Goal: Information Seeking & Learning: Learn about a topic

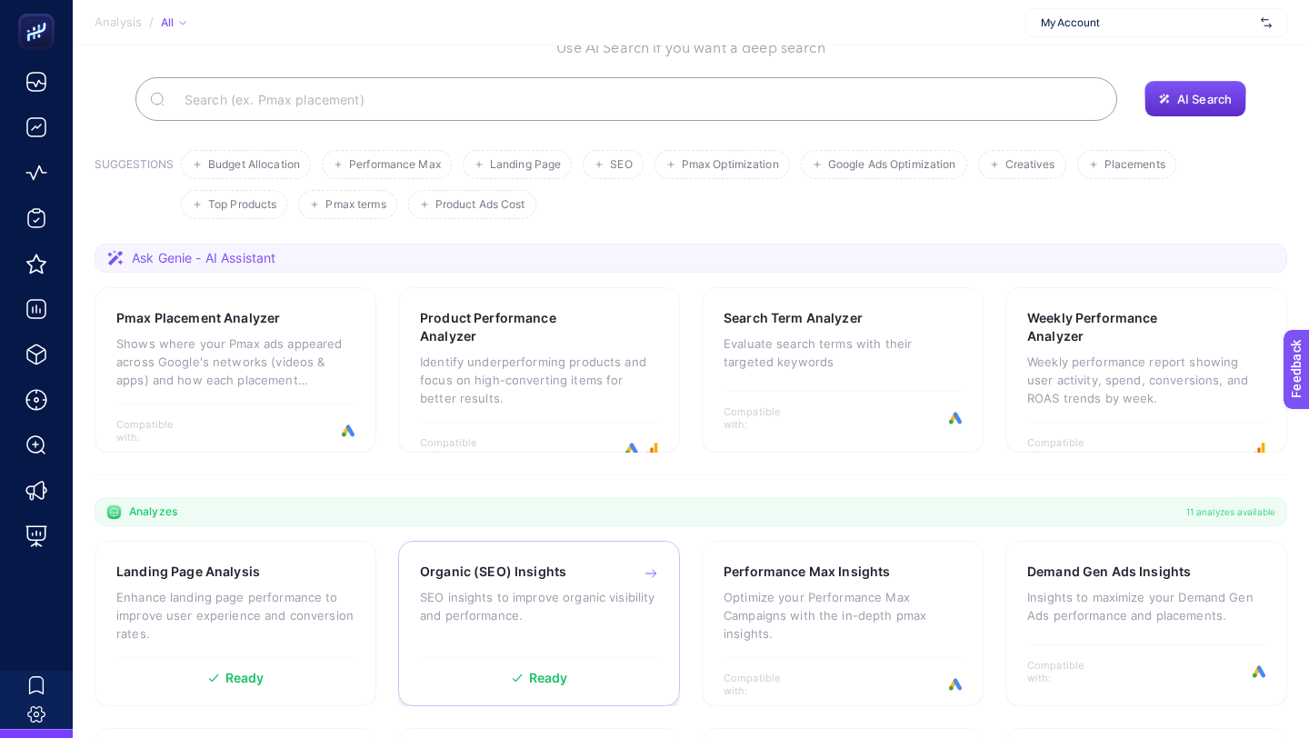
scroll to position [391, 0]
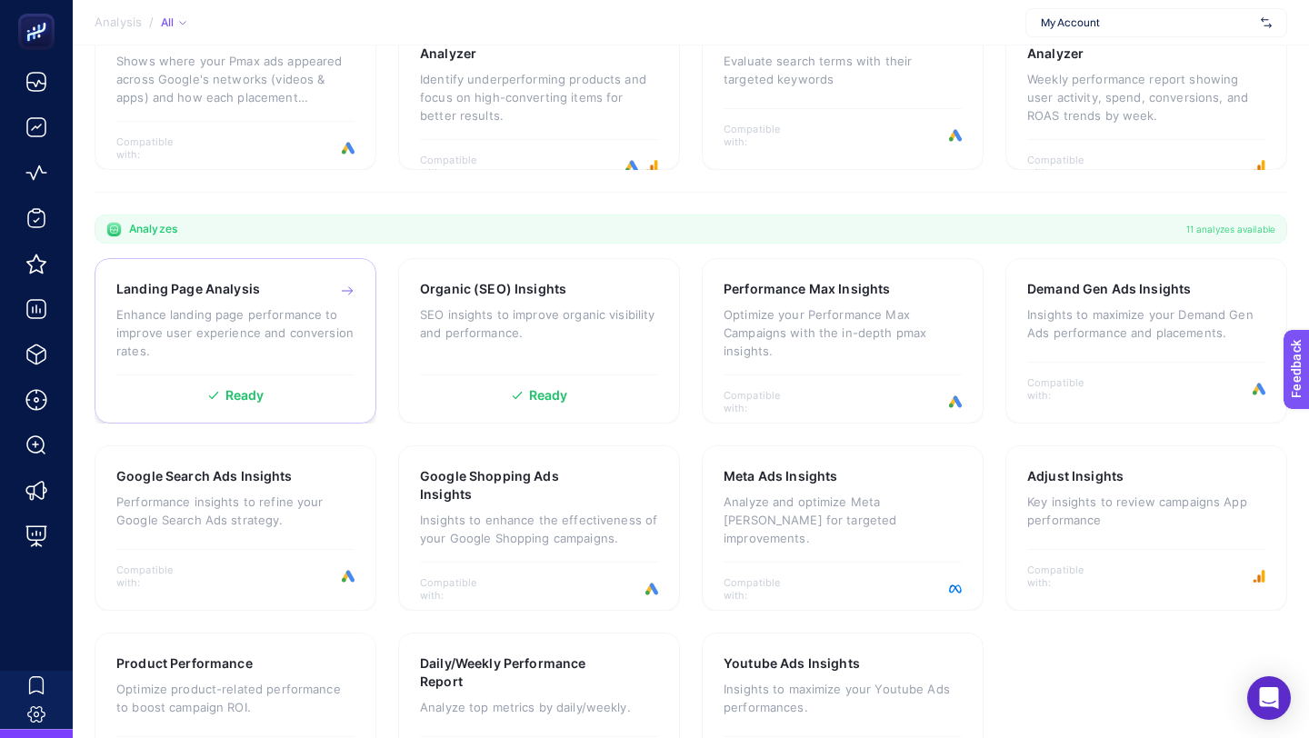
click at [165, 299] on div "Landing Page Analysis Enhance landing page performance to improve user experien…" at bounding box center [235, 327] width 238 height 95
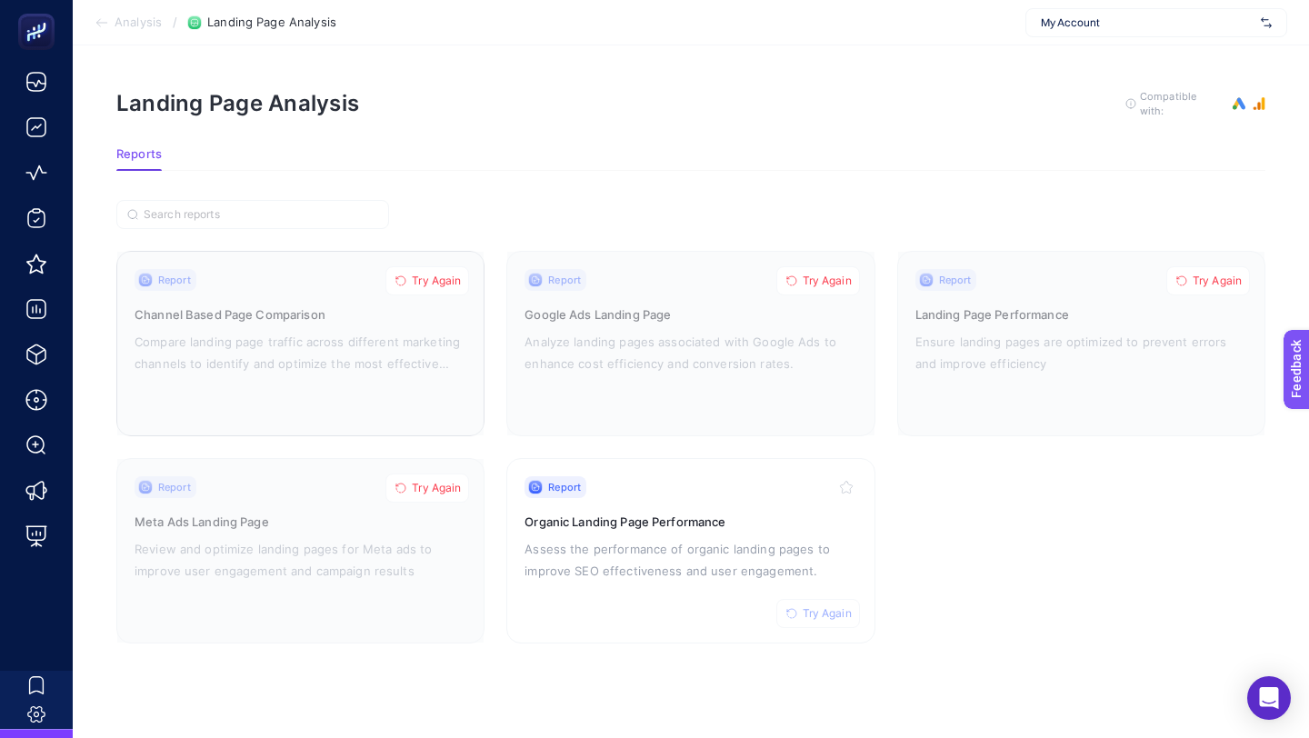
click at [418, 275] on span "Try Again" at bounding box center [436, 281] width 49 height 15
click at [426, 484] on span "Try Again" at bounding box center [436, 488] width 49 height 15
click at [818, 274] on span "Try Again" at bounding box center [827, 281] width 49 height 15
click at [1210, 274] on span "Try Again" at bounding box center [1217, 281] width 49 height 15
click at [811, 608] on span "Try Again" at bounding box center [827, 613] width 49 height 15
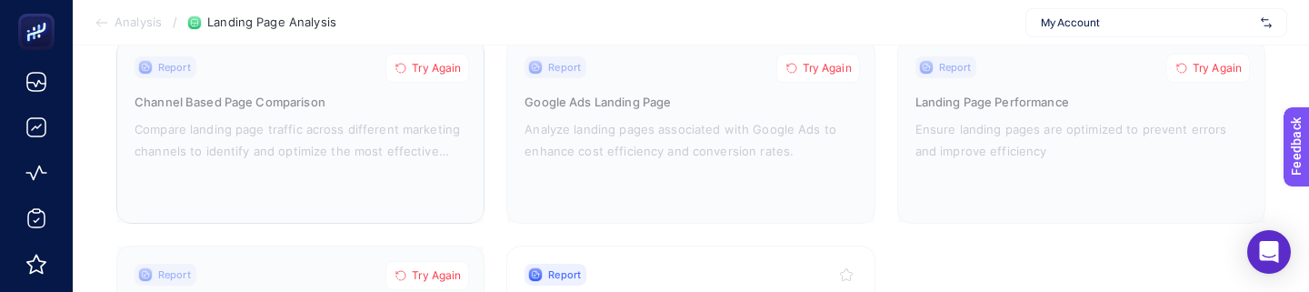
scroll to position [167, 0]
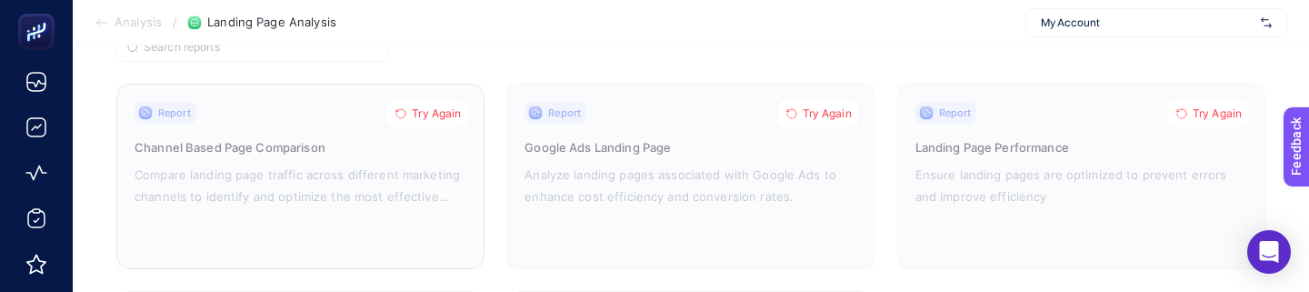
click at [436, 108] on span "Try Again" at bounding box center [436, 113] width 49 height 15
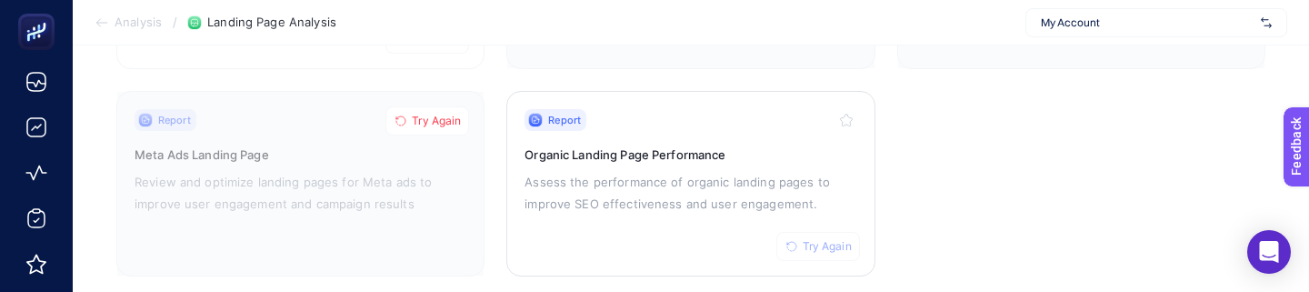
scroll to position [393, 0]
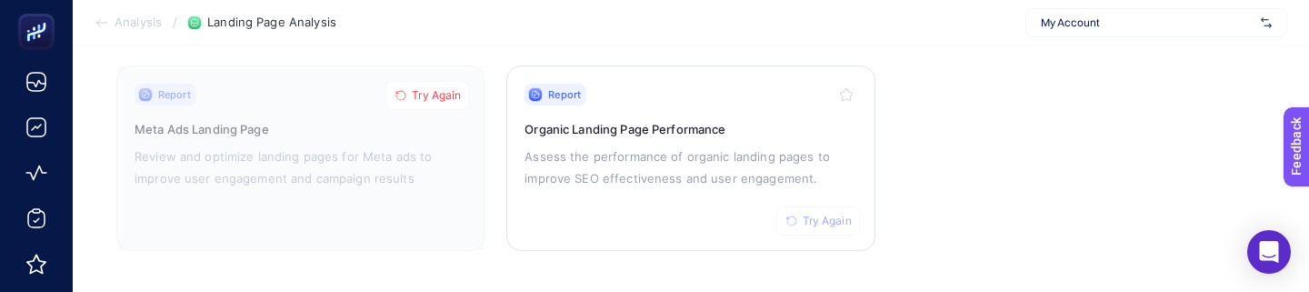
click at [827, 218] on span "Try Again" at bounding box center [827, 221] width 49 height 15
click at [444, 89] on span "Try Again" at bounding box center [436, 95] width 49 height 15
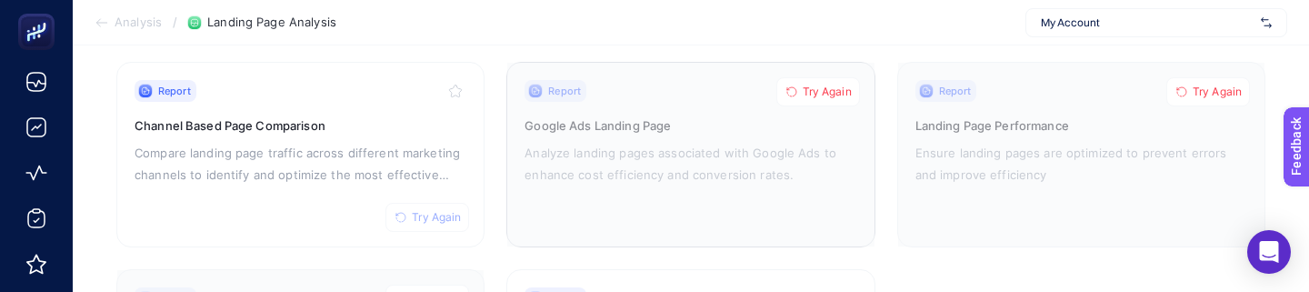
scroll to position [186, 0]
click at [817, 90] on span "Try Again" at bounding box center [827, 94] width 49 height 15
click at [436, 219] on span "Try Again" at bounding box center [436, 220] width 49 height 15
click at [1206, 90] on span "Try Again" at bounding box center [1217, 94] width 49 height 15
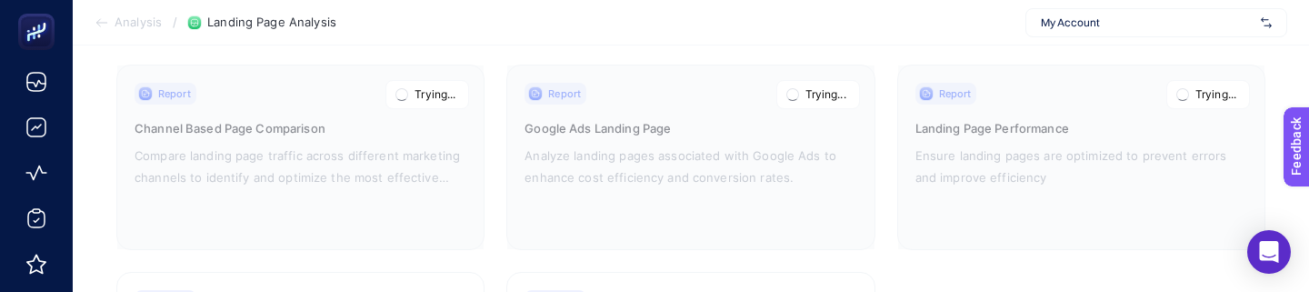
scroll to position [184, 0]
click at [656, 152] on p "Analyze landing pages associated with Google Ads to enhance cost efficiency and…" at bounding box center [691, 169] width 332 height 44
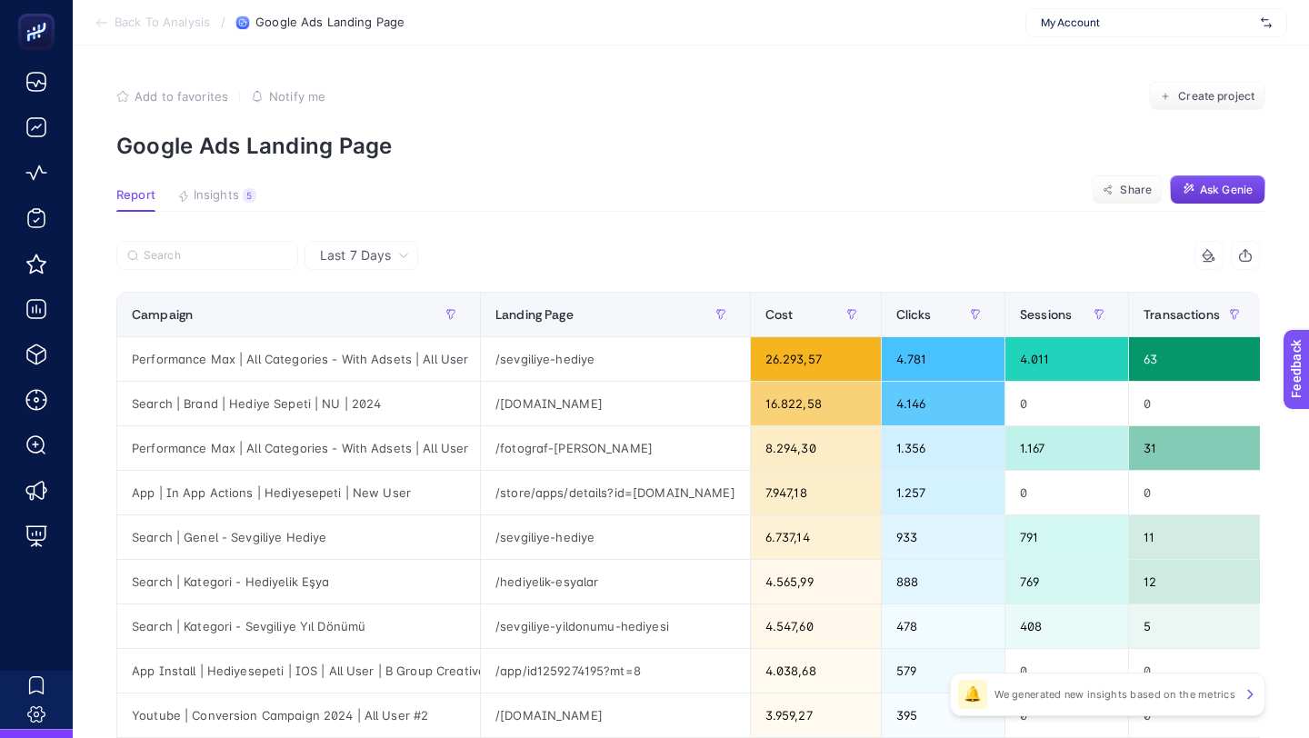
click at [1189, 189] on icon "button" at bounding box center [1189, 189] width 8 height 8
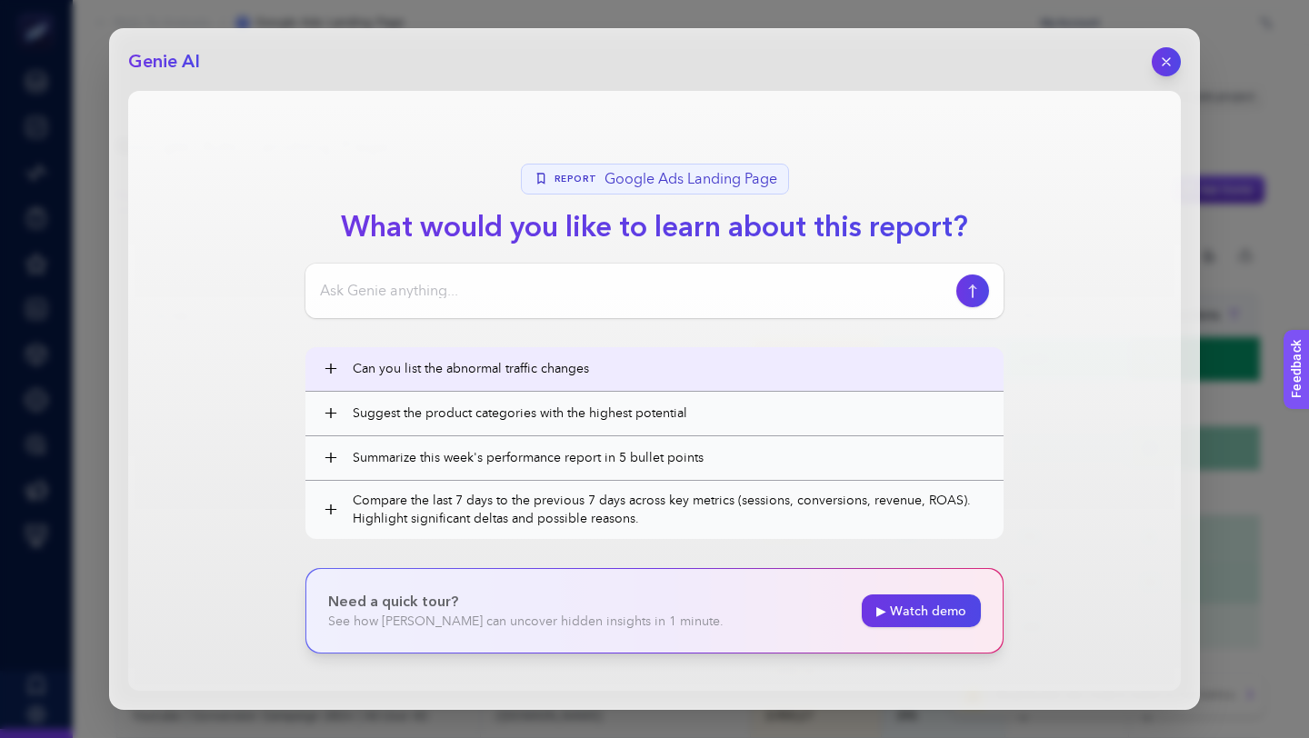
click at [550, 381] on button "+ Can you list the abnormal traffic changes" at bounding box center [655, 369] width 698 height 44
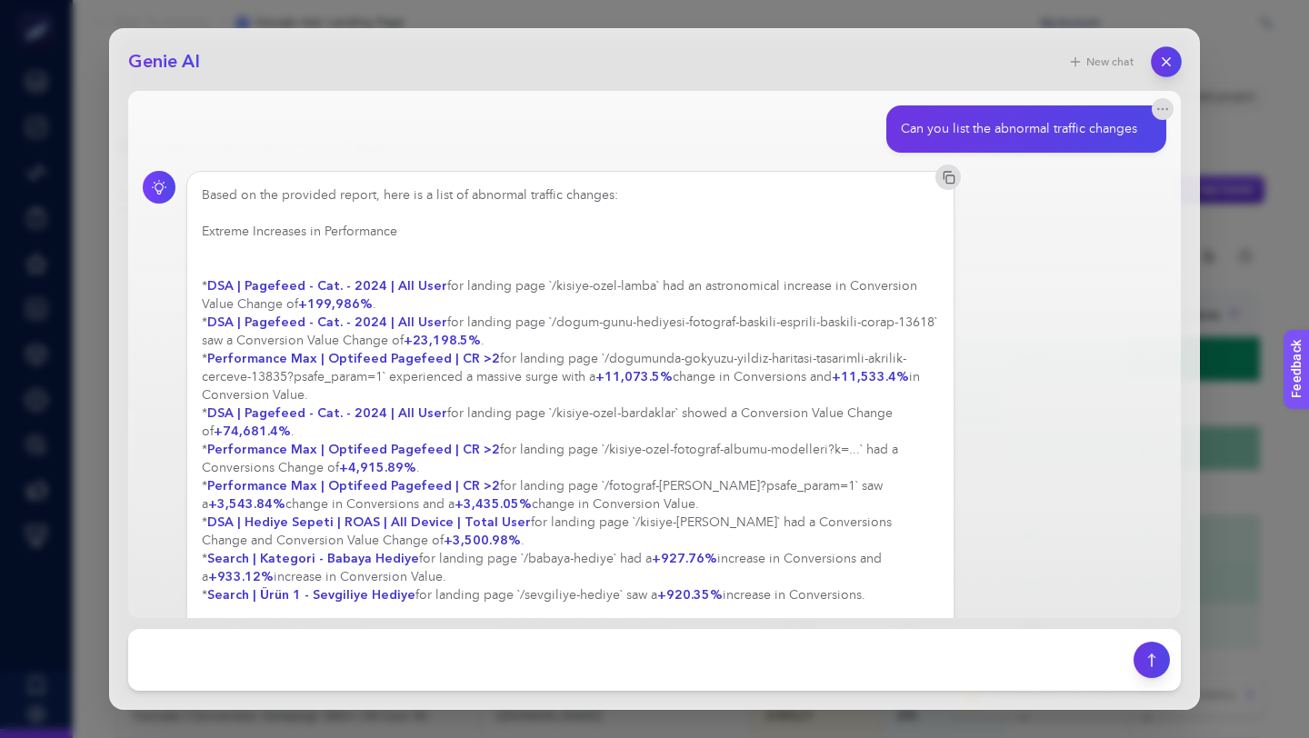
click at [1160, 61] on icon "button" at bounding box center [1166, 62] width 15 height 15
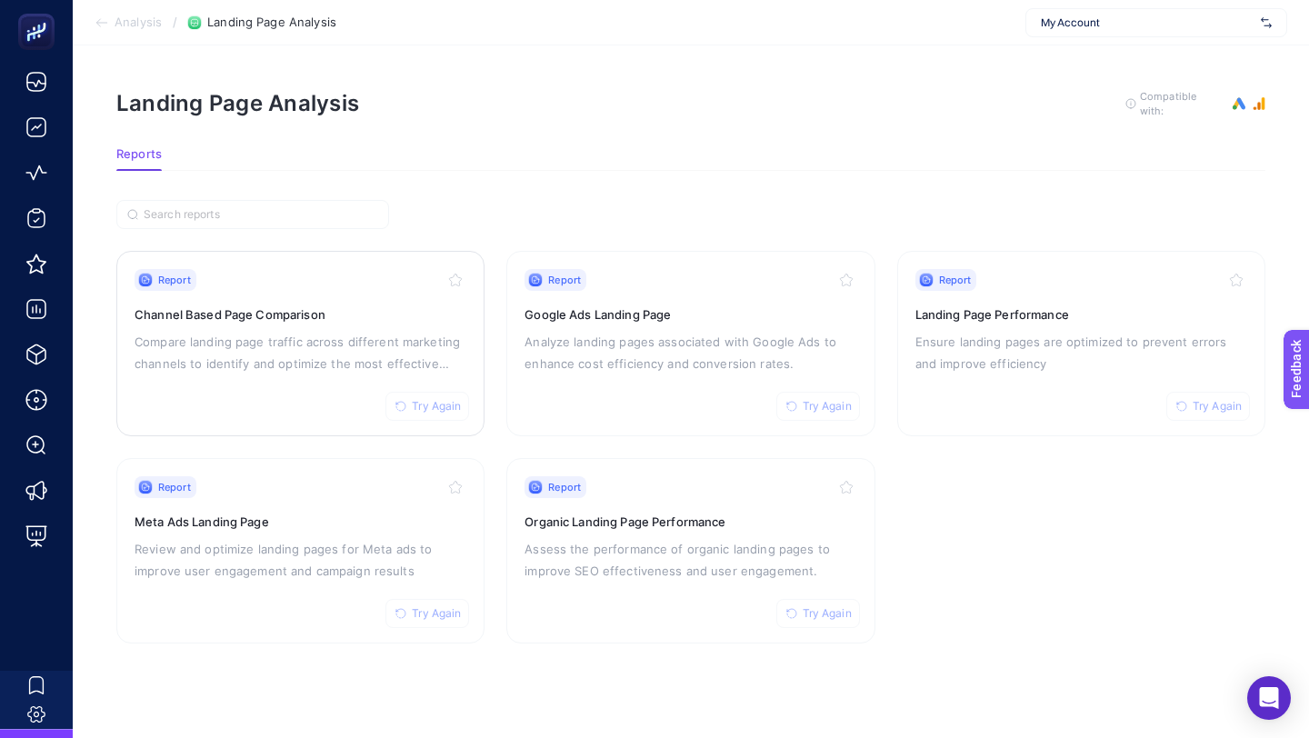
click at [429, 407] on span "Try Again" at bounding box center [436, 406] width 49 height 15
click at [429, 611] on span "Try Again" at bounding box center [436, 613] width 49 height 15
click at [839, 606] on span "Try Again" at bounding box center [827, 613] width 49 height 15
drag, startPoint x: 822, startPoint y: 404, endPoint x: 914, endPoint y: 215, distance: 210.2
click at [822, 404] on span "Try Again" at bounding box center [827, 406] width 49 height 15
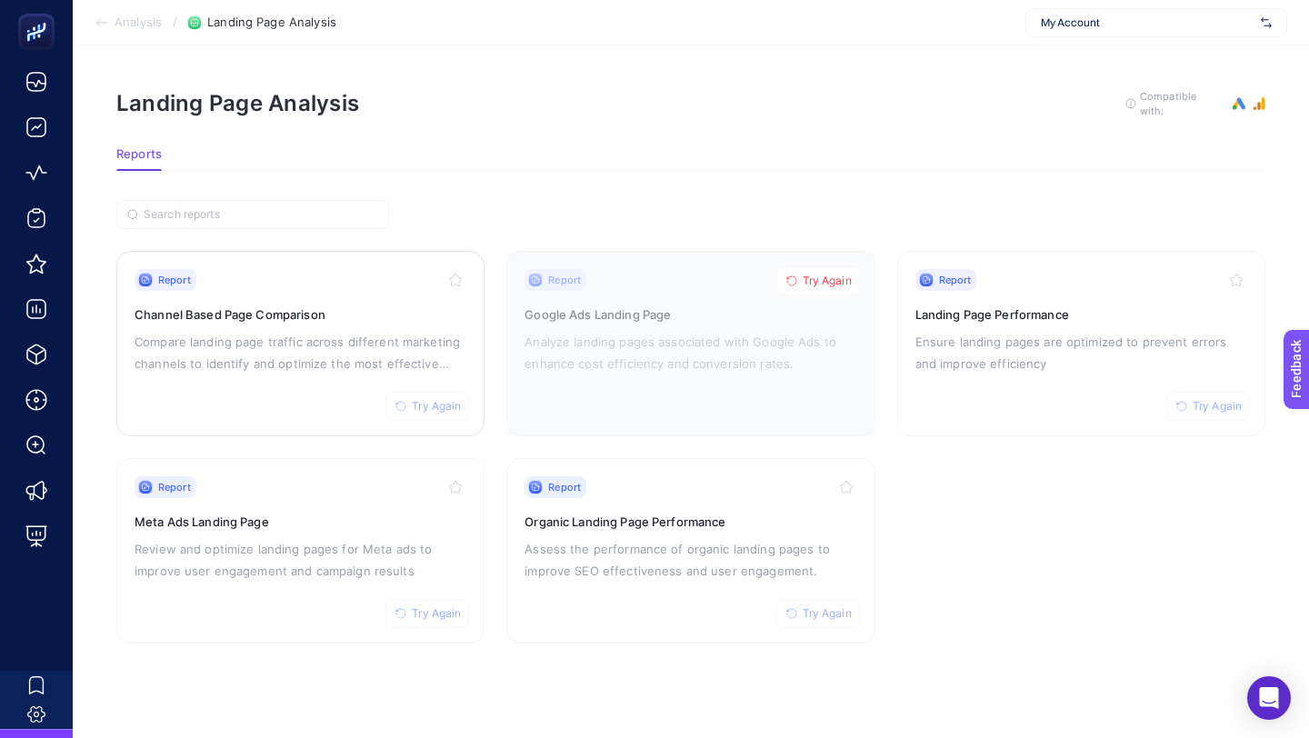
click at [417, 403] on span "Try Again" at bounding box center [436, 406] width 49 height 15
click at [460, 600] on button "Try Again" at bounding box center [428, 613] width 84 height 29
click at [818, 601] on button "Try Again" at bounding box center [819, 613] width 84 height 29
click at [832, 282] on span "Try Again" at bounding box center [827, 281] width 49 height 15
click at [1212, 402] on span "Try Again" at bounding box center [1217, 406] width 49 height 15
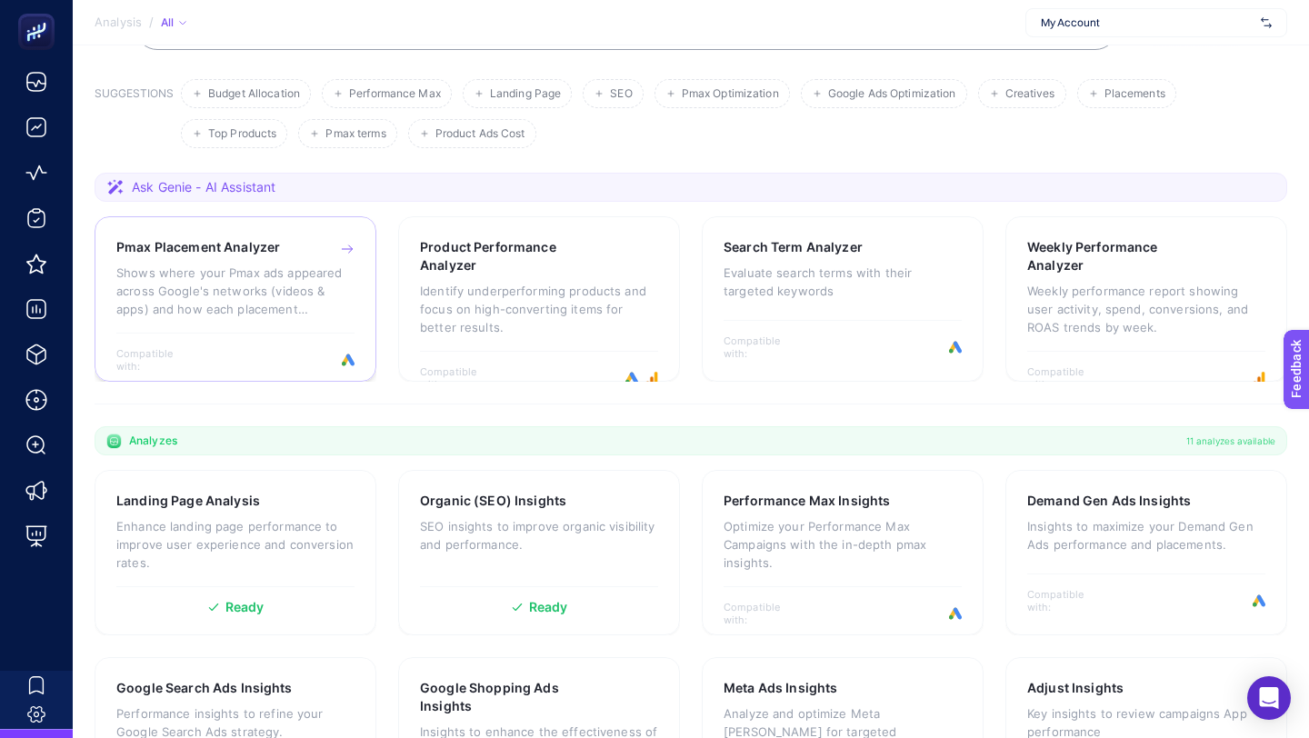
scroll to position [118, 0]
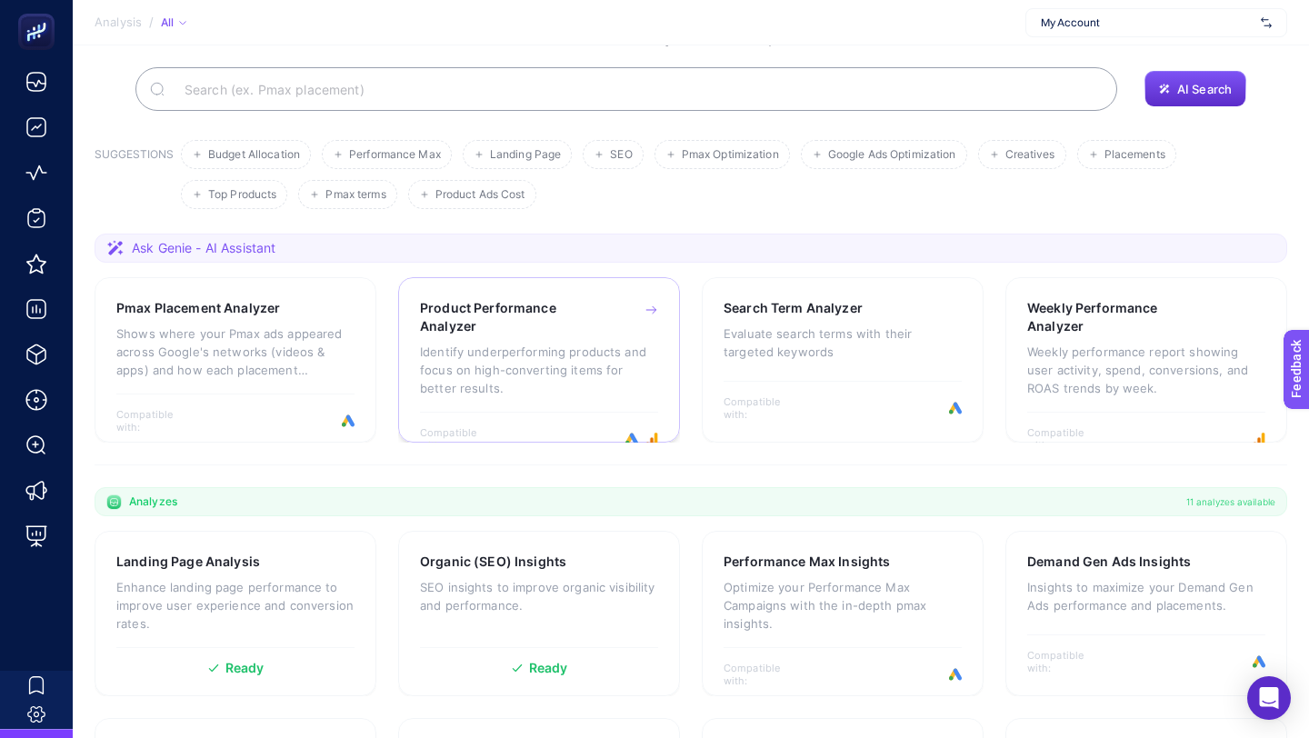
drag, startPoint x: 287, startPoint y: 330, endPoint x: 475, endPoint y: 326, distance: 187.3
click at [288, 329] on p "Shows where your Pmax ads appeared across Google's networks (videos & apps) and…" at bounding box center [235, 352] width 238 height 55
click at [477, 326] on h3 "Product Performance Analyzer" at bounding box center [510, 317] width 181 height 36
click at [879, 333] on p "Evaluate search terms with their targeted keywords" at bounding box center [843, 343] width 238 height 36
click at [1132, 320] on h3 "Weekly Performance Analyzer" at bounding box center [1117, 317] width 181 height 36
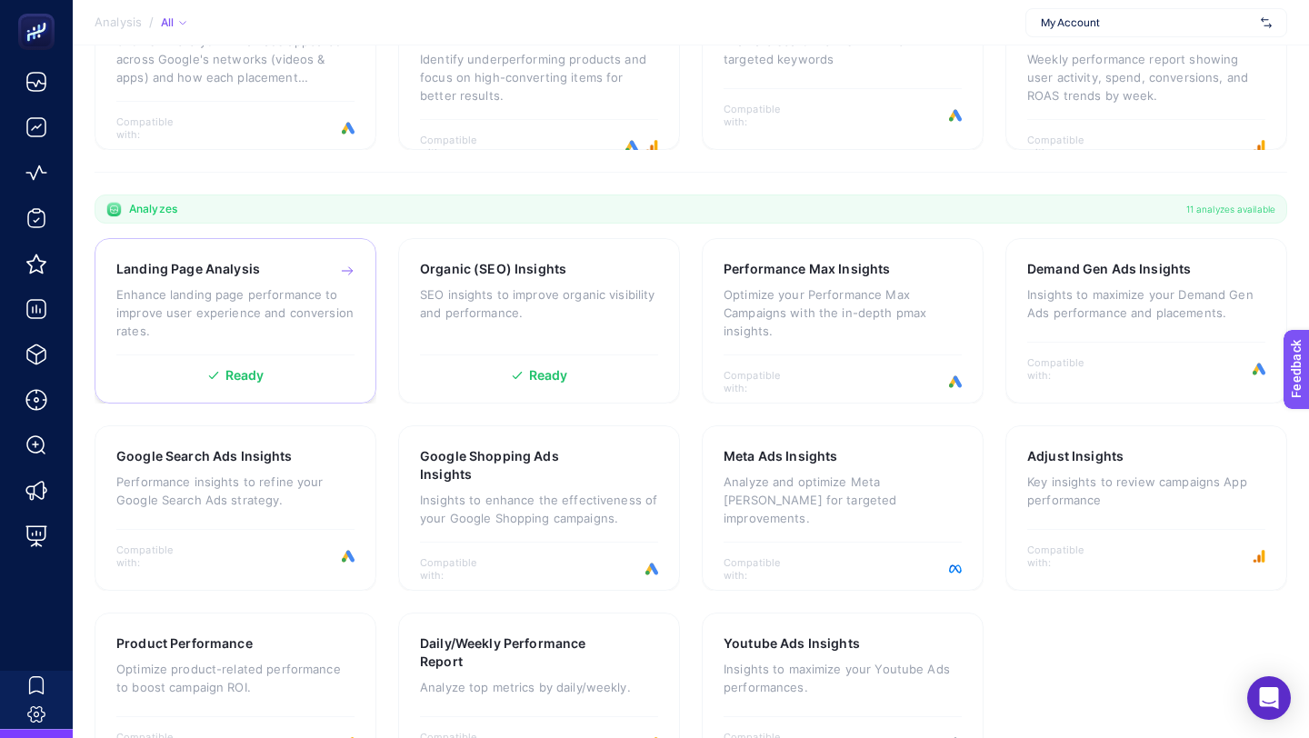
scroll to position [414, 0]
click at [256, 314] on p "Enhance landing page performance to improve user experience and conversion rate…" at bounding box center [235, 310] width 238 height 55
click at [492, 300] on p "SEO insights to improve organic visibility and performance." at bounding box center [539, 301] width 238 height 36
click at [831, 307] on p "Optimize your Performance Max Campaigns with the in-depth pmax insights." at bounding box center [843, 310] width 238 height 55
click at [1069, 291] on p "Insights to maximize your Demand Gen Ads performance and placements." at bounding box center [1146, 301] width 238 height 36
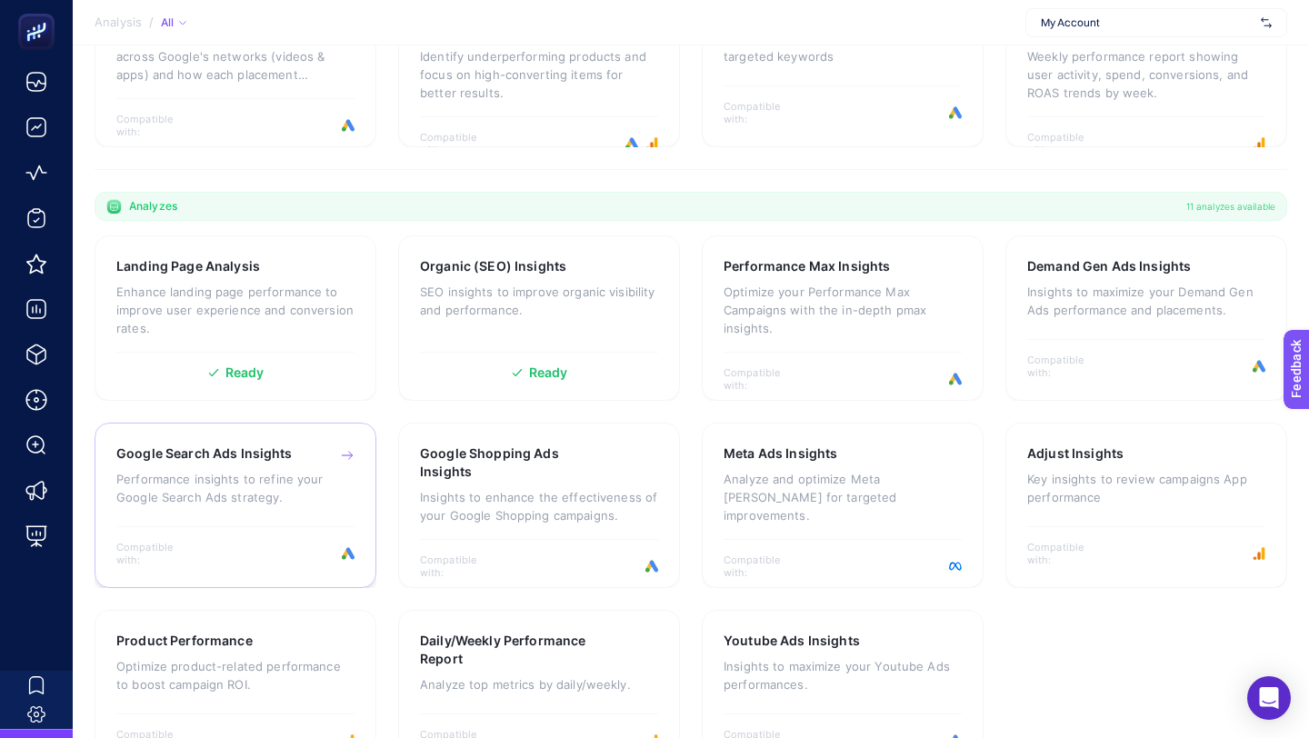
drag, startPoint x: 251, startPoint y: 503, endPoint x: 375, endPoint y: 483, distance: 125.3
click at [251, 503] on p "Performance insights to refine your Google Search Ads strategy." at bounding box center [235, 488] width 238 height 36
click at [524, 473] on h3 "Google Shopping Ads Insights" at bounding box center [510, 463] width 181 height 36
click at [776, 473] on p "Analyze and optimize Meta ad campaigns for targeted improvements." at bounding box center [843, 497] width 238 height 55
click at [1219, 481] on p "Key insights to review campaigns App performance" at bounding box center [1146, 488] width 238 height 36
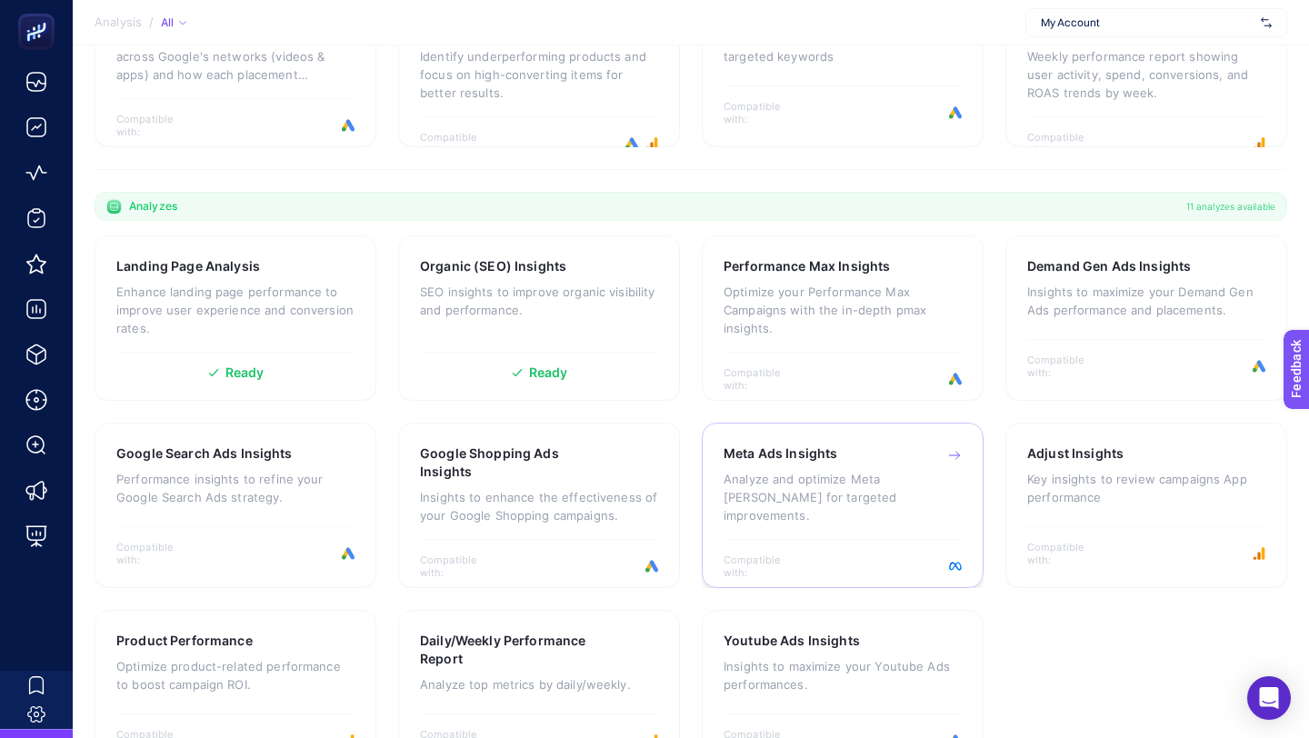
scroll to position [473, 0]
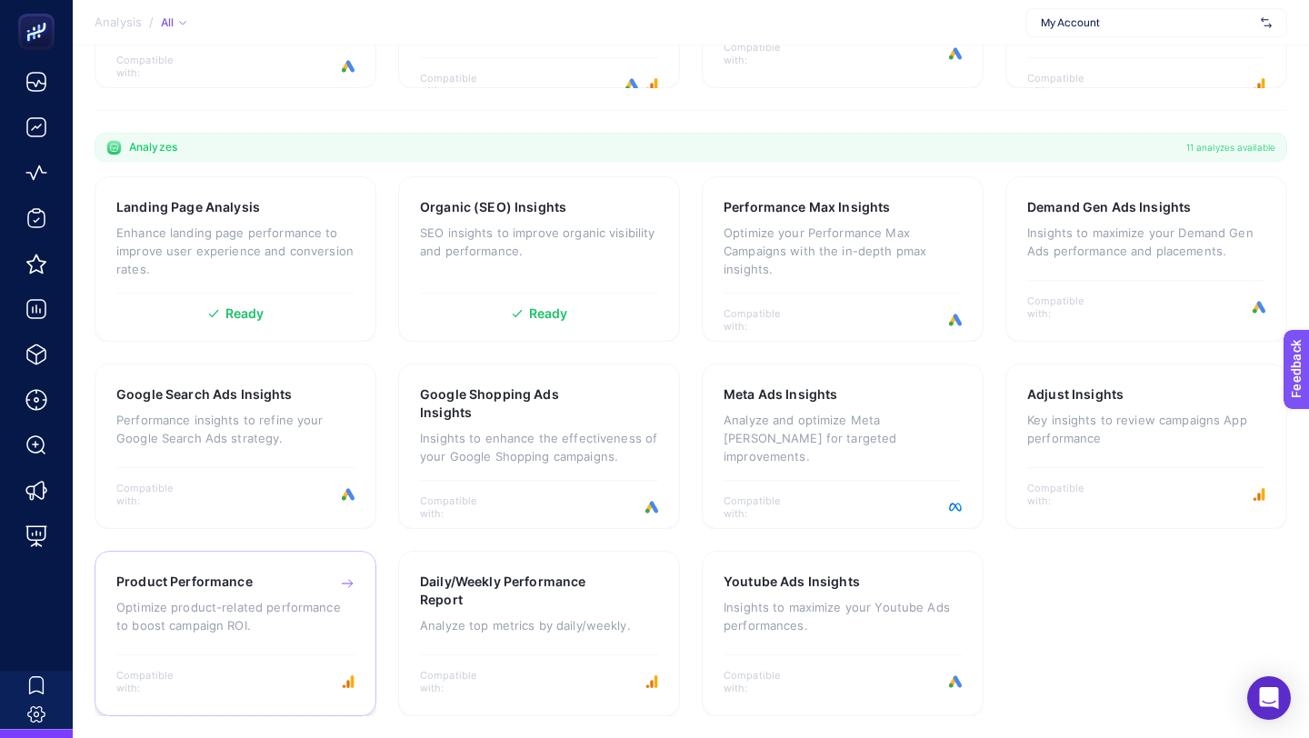
drag, startPoint x: 265, startPoint y: 612, endPoint x: 462, endPoint y: 616, distance: 197.3
click at [266, 612] on p "Optimize product-related performance to boost campaign ROI." at bounding box center [235, 616] width 238 height 36
click at [466, 616] on div "Daily/Weekly Performance Report Analyze top metrics by daily/weekly." at bounding box center [539, 612] width 238 height 79
click at [793, 597] on div "Youtube Ads Insights Insights to maximize your Youtube Ads performances." at bounding box center [843, 612] width 238 height 79
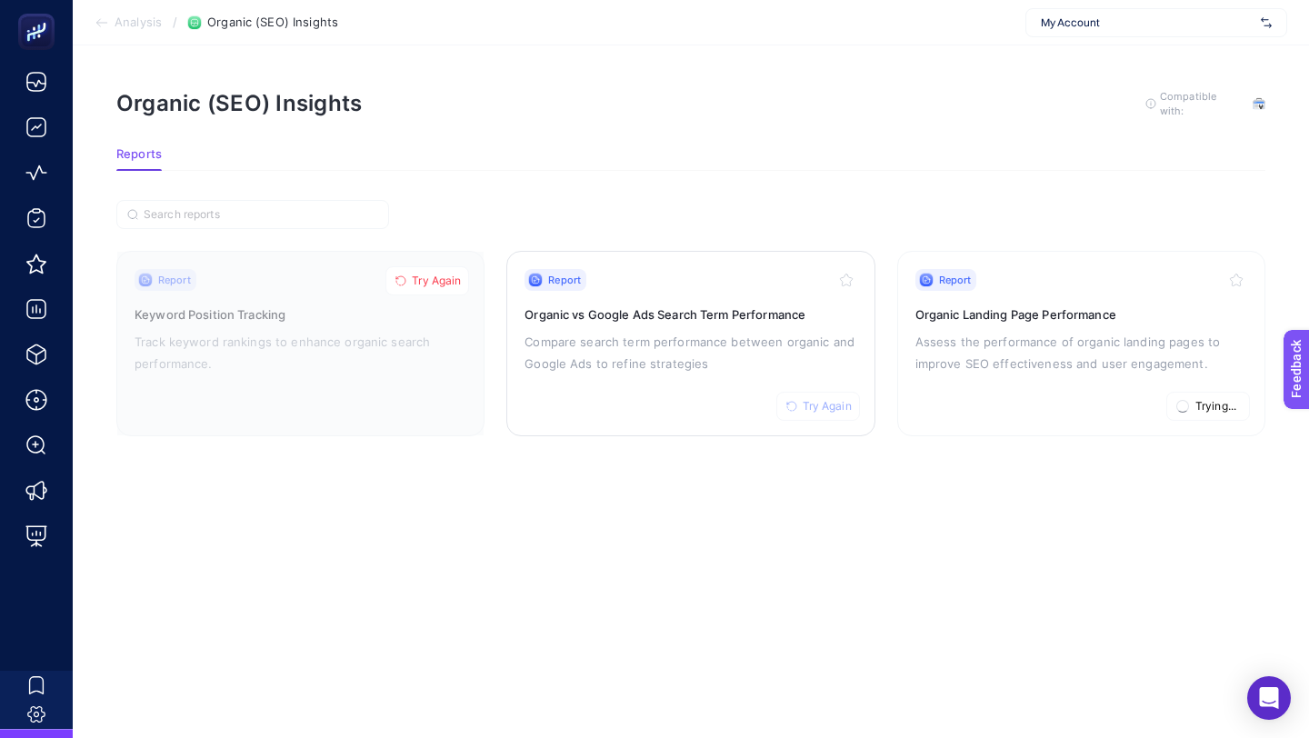
click at [816, 407] on span "Try Again" at bounding box center [827, 406] width 49 height 15
click at [447, 281] on span "Try Again" at bounding box center [436, 281] width 49 height 15
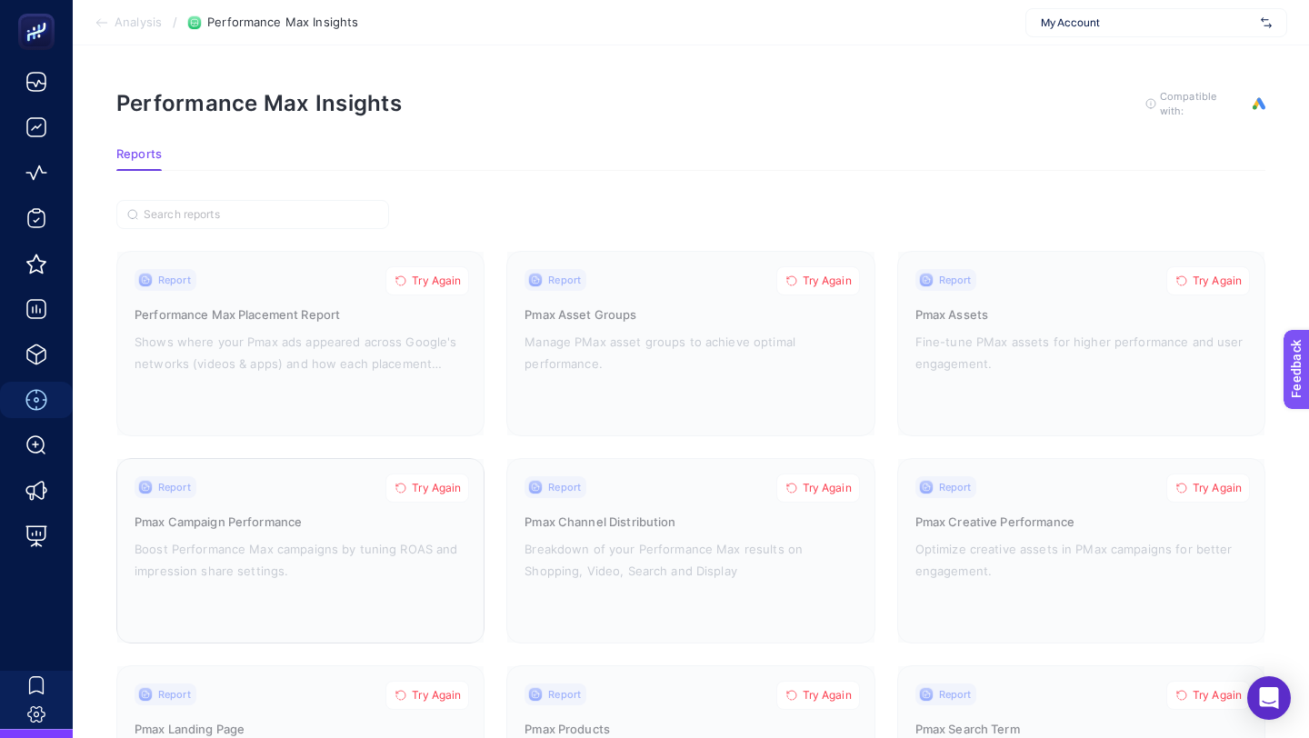
click at [445, 474] on button "Try Again" at bounding box center [428, 488] width 84 height 29
click at [434, 278] on span "Try Again" at bounding box center [436, 281] width 49 height 15
click at [817, 282] on span "Try Again" at bounding box center [827, 281] width 49 height 15
click at [836, 477] on button "Try Again" at bounding box center [819, 488] width 84 height 29
click at [1233, 274] on span "Try Again" at bounding box center [1217, 281] width 49 height 15
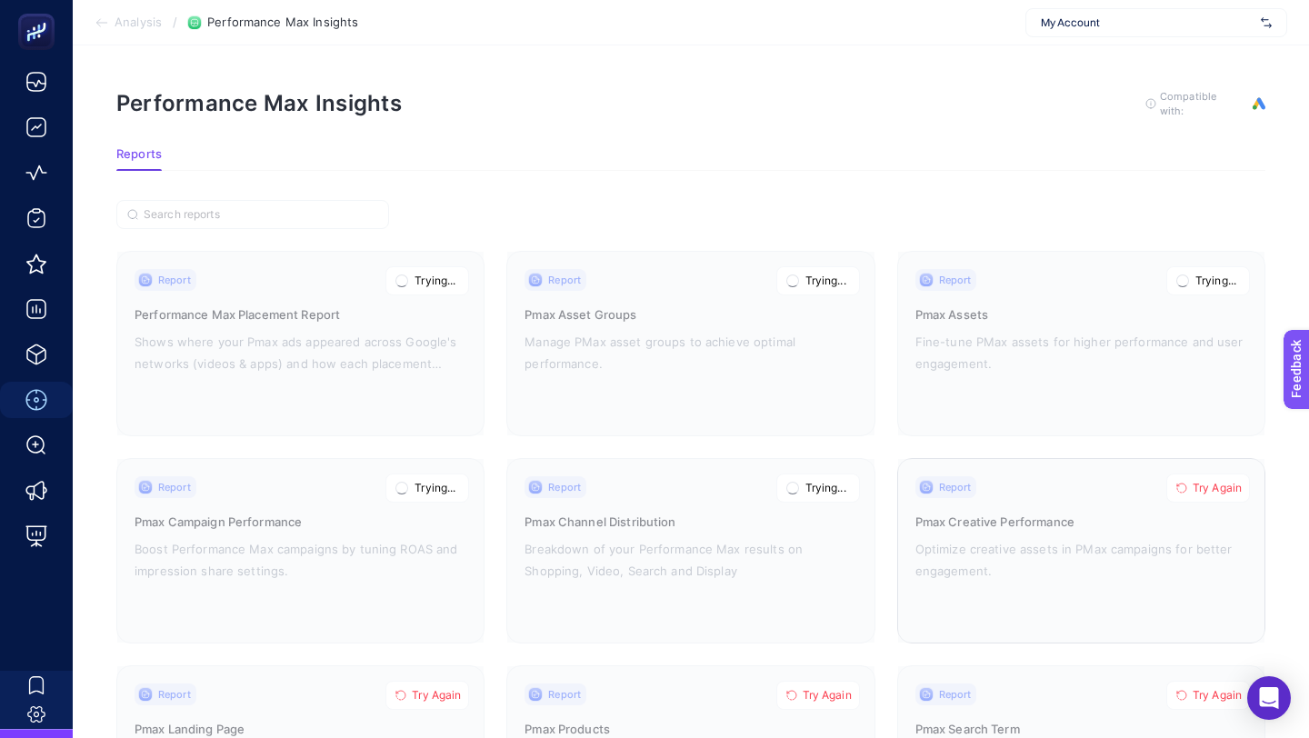
click at [1205, 489] on span "Try Again" at bounding box center [1217, 488] width 49 height 15
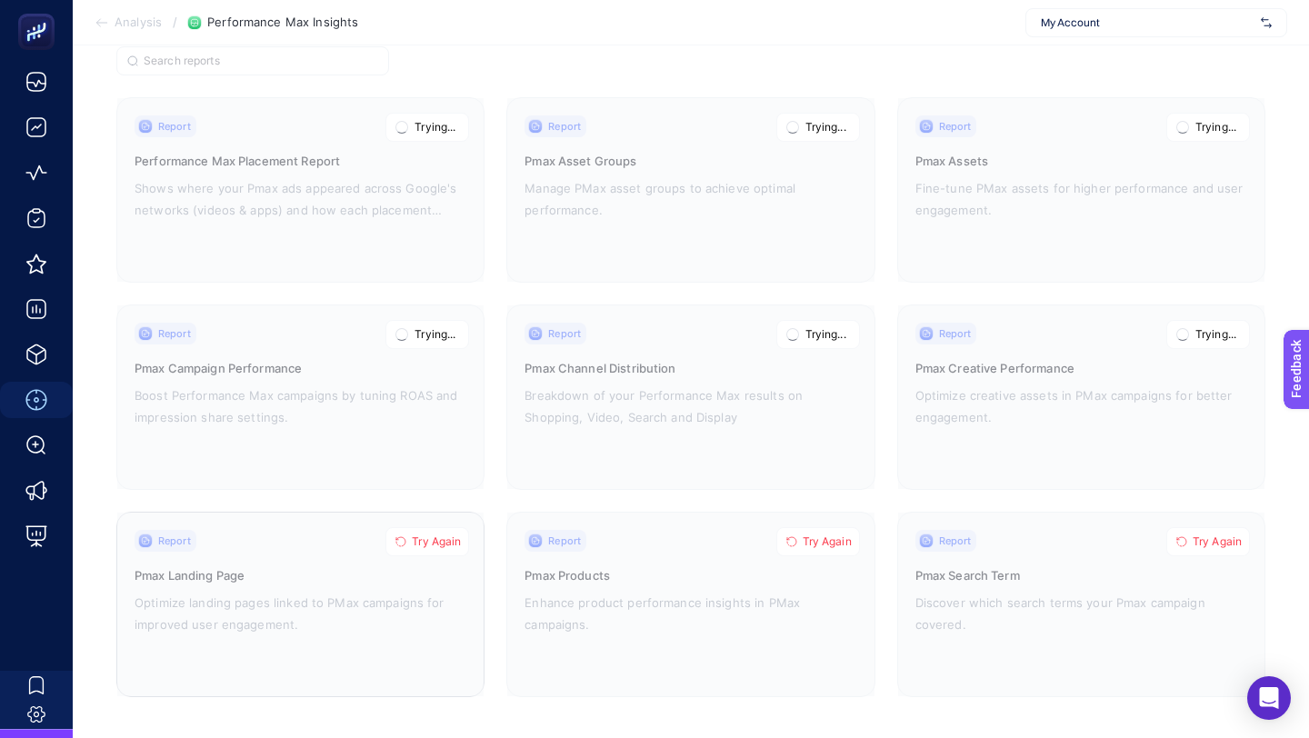
click at [435, 541] on span "Try Again" at bounding box center [436, 542] width 49 height 15
drag, startPoint x: 842, startPoint y: 534, endPoint x: 929, endPoint y: 538, distance: 87.4
click at [842, 535] on span "Try Again" at bounding box center [827, 542] width 49 height 15
drag, startPoint x: 1212, startPoint y: 533, endPoint x: 1191, endPoint y: 535, distance: 21.0
click at [1213, 535] on span "Try Again" at bounding box center [1217, 542] width 49 height 15
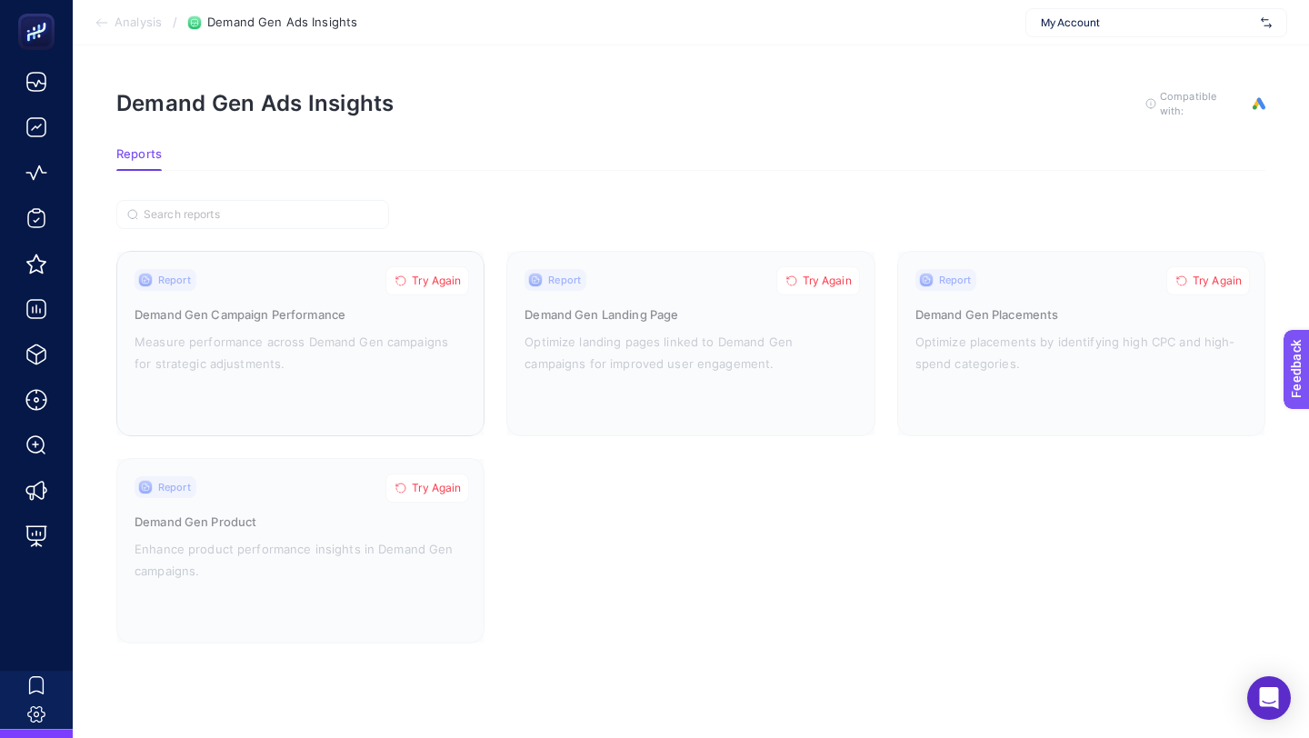
click at [441, 279] on span "Try Again" at bounding box center [436, 281] width 49 height 15
click at [440, 486] on span "Try Again" at bounding box center [436, 488] width 49 height 15
click at [835, 276] on span "Try Again" at bounding box center [827, 281] width 49 height 15
click at [1238, 277] on span "Try Again" at bounding box center [1217, 281] width 49 height 15
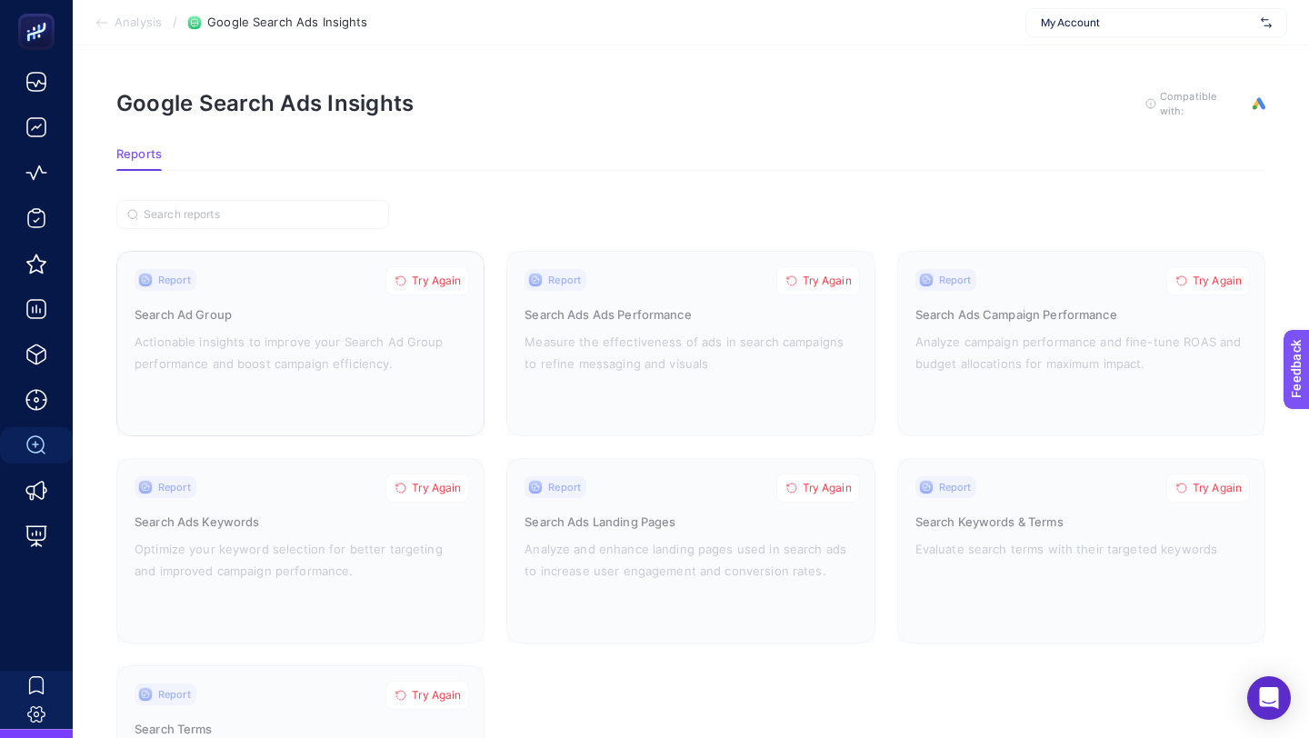
click at [420, 281] on span "Try Again" at bounding box center [436, 281] width 49 height 15
click at [841, 282] on span "Try Again" at bounding box center [827, 281] width 49 height 15
click at [1208, 274] on span "Try Again" at bounding box center [1217, 281] width 49 height 15
click at [1207, 474] on button "Try Again" at bounding box center [1209, 488] width 84 height 29
click at [817, 484] on span "Try Again" at bounding box center [827, 488] width 49 height 15
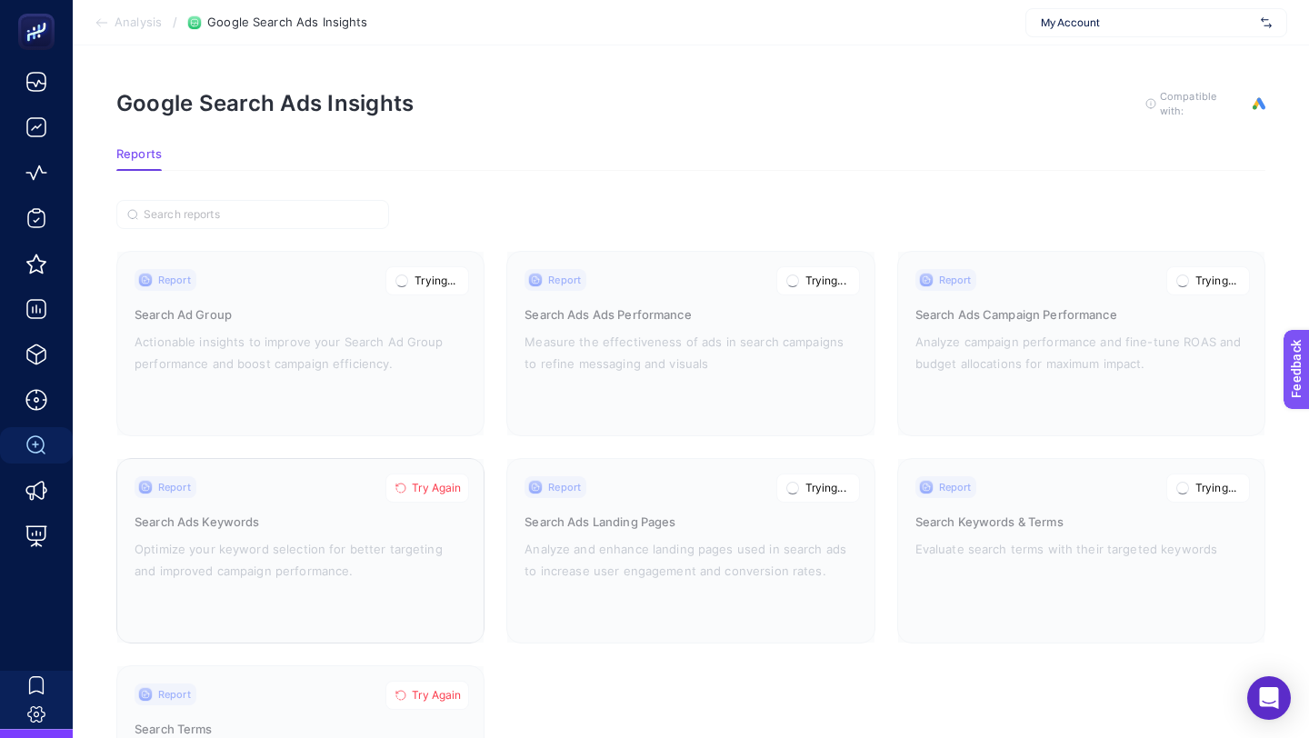
click at [442, 484] on span "Try Again" at bounding box center [436, 488] width 49 height 15
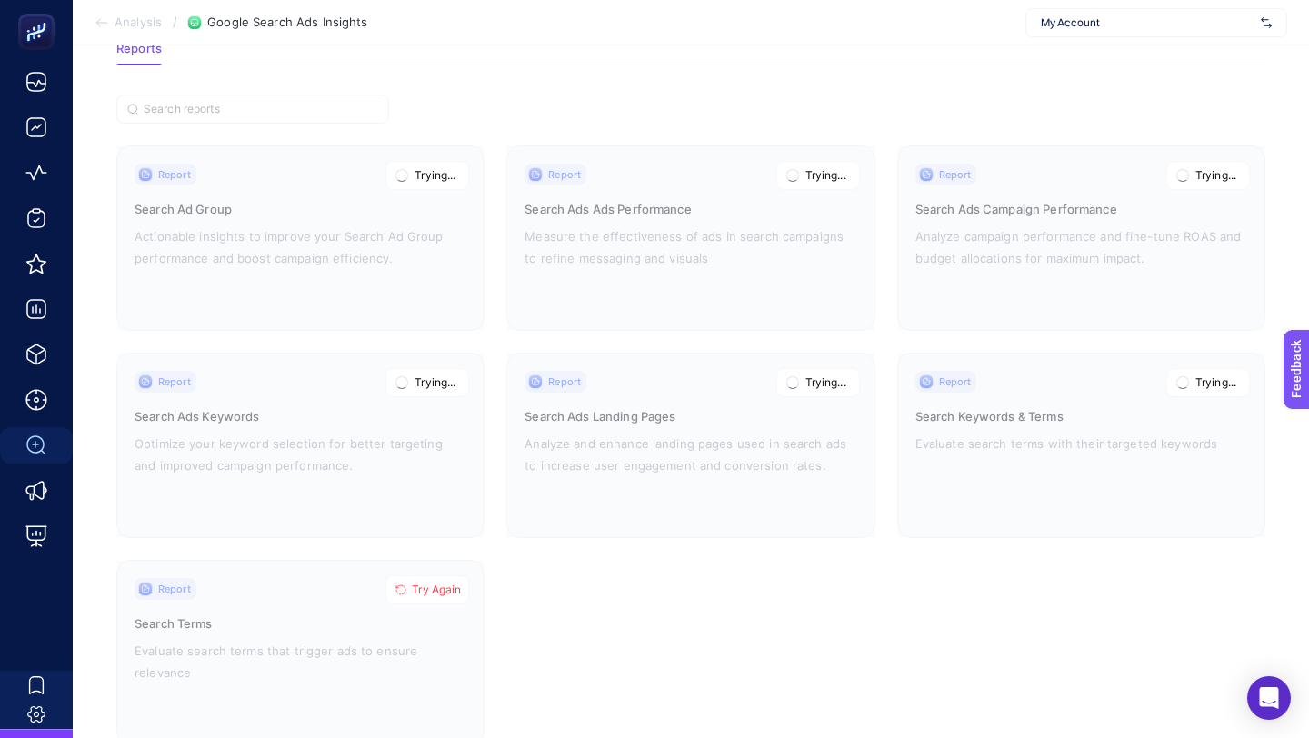
scroll to position [154, 0]
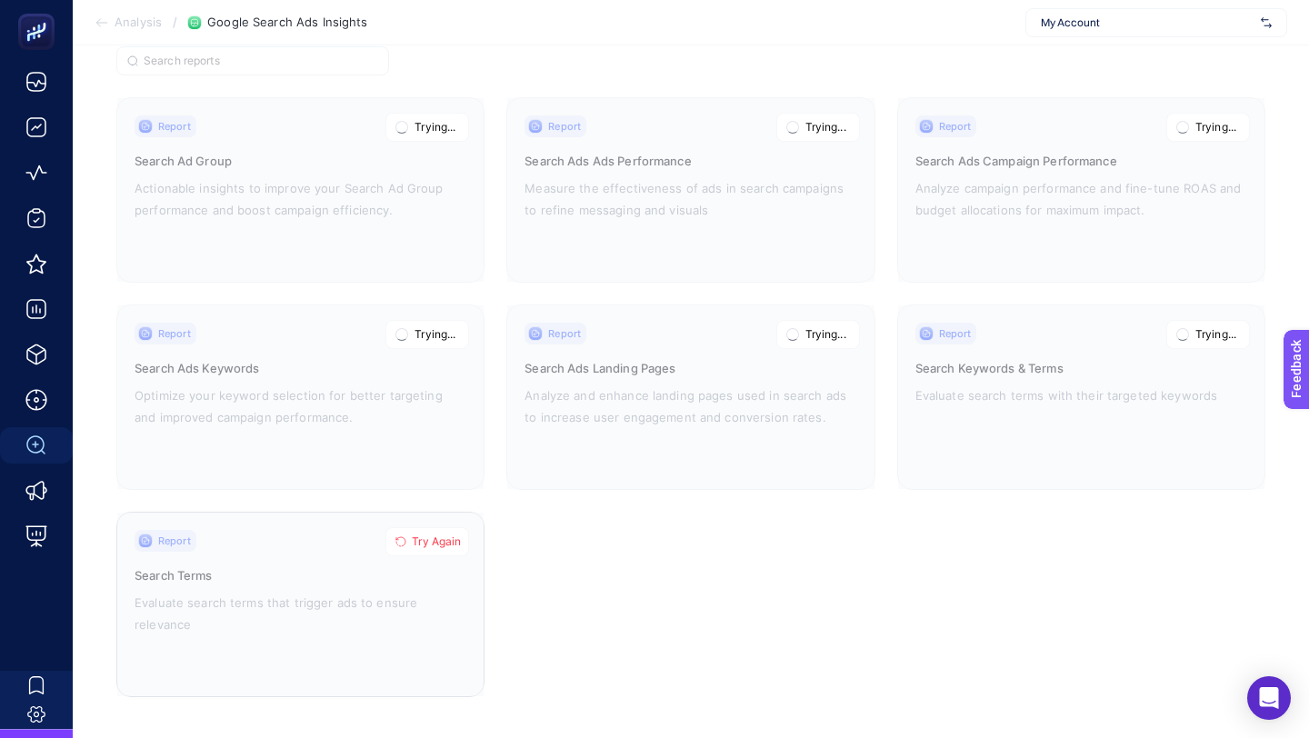
click at [437, 538] on span "Try Again" at bounding box center [436, 542] width 49 height 15
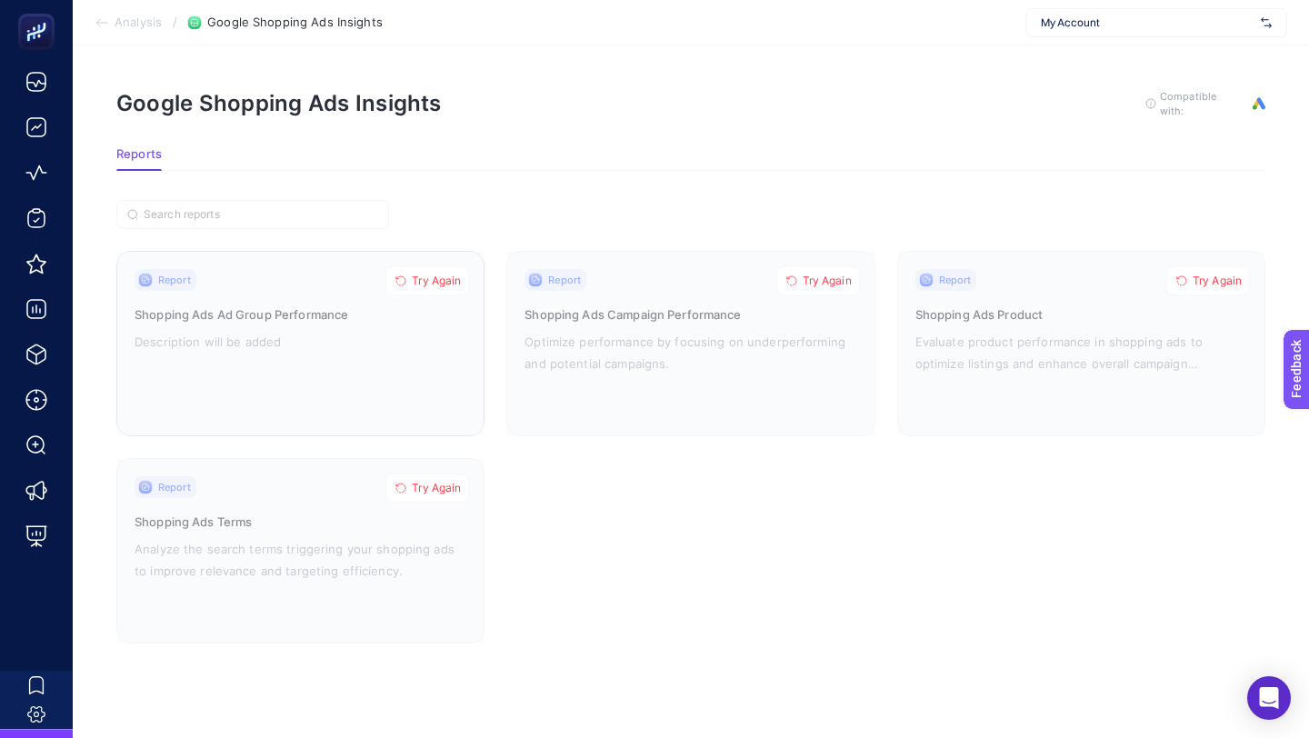
click at [428, 282] on span "Try Again" at bounding box center [436, 281] width 49 height 15
click at [443, 474] on button "Try Again" at bounding box center [428, 488] width 84 height 29
click at [841, 276] on span "Try Again" at bounding box center [827, 281] width 49 height 15
click at [1193, 274] on span "Try Again" at bounding box center [1217, 281] width 49 height 15
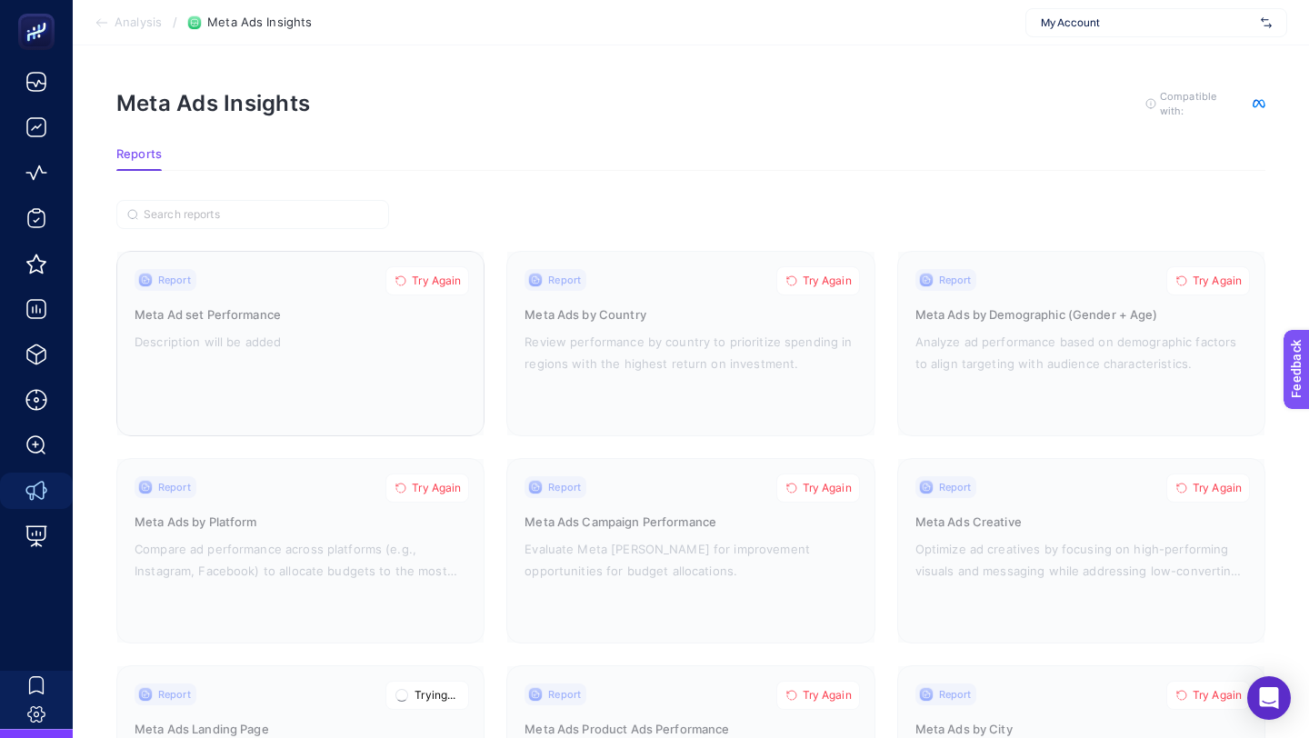
click at [434, 278] on span "Try Again" at bounding box center [436, 281] width 49 height 15
click at [831, 279] on span "Try Again" at bounding box center [827, 281] width 49 height 15
click at [1226, 274] on span "Try Again" at bounding box center [1217, 281] width 49 height 15
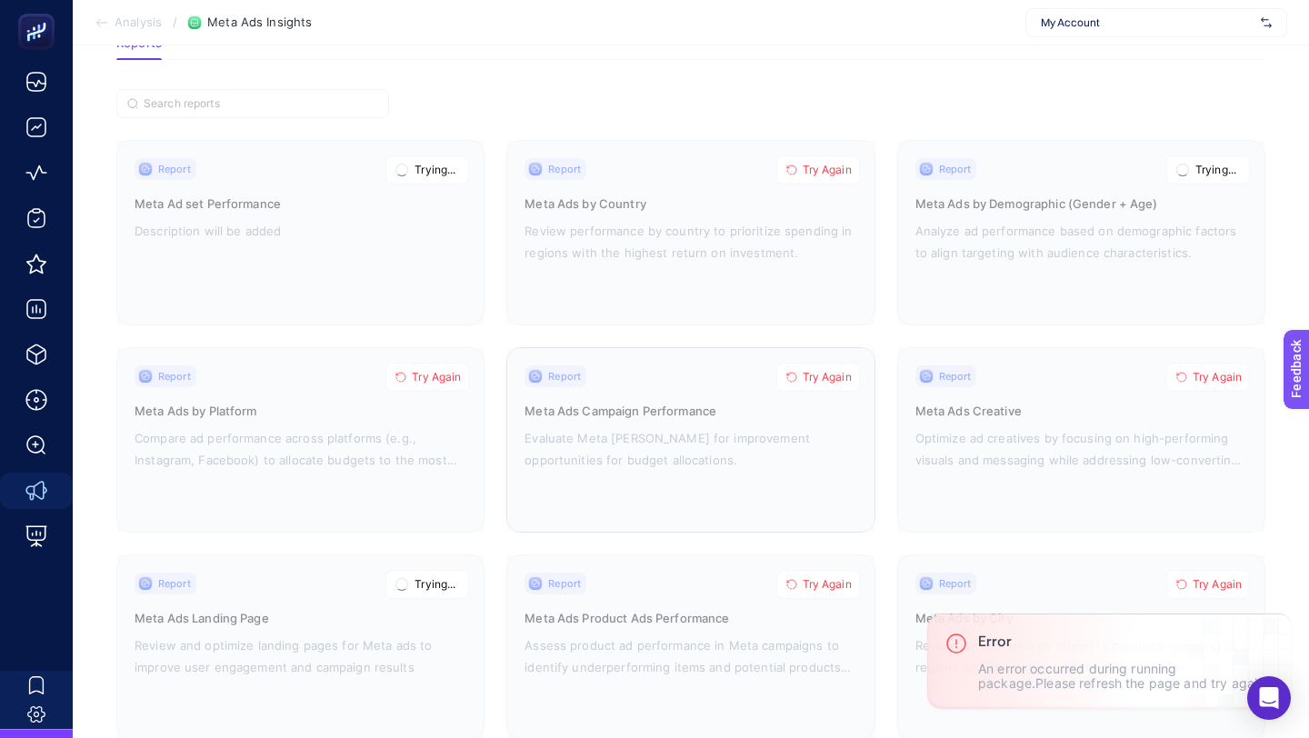
scroll to position [164, 0]
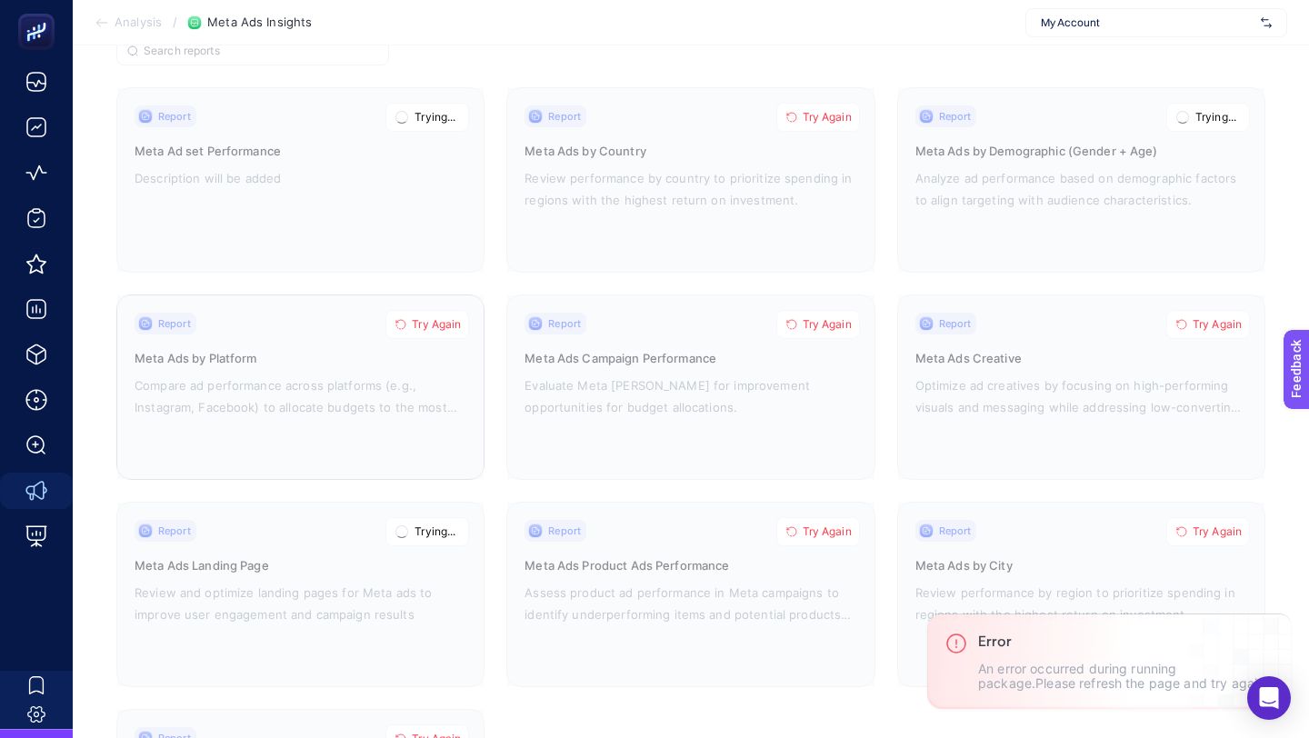
click at [425, 327] on span "Try Again" at bounding box center [436, 324] width 49 height 15
click at [816, 311] on button "Try Again" at bounding box center [819, 324] width 84 height 29
click at [1213, 326] on span "Try Again" at bounding box center [1217, 324] width 49 height 15
click at [816, 118] on span "Try Again" at bounding box center [827, 117] width 49 height 15
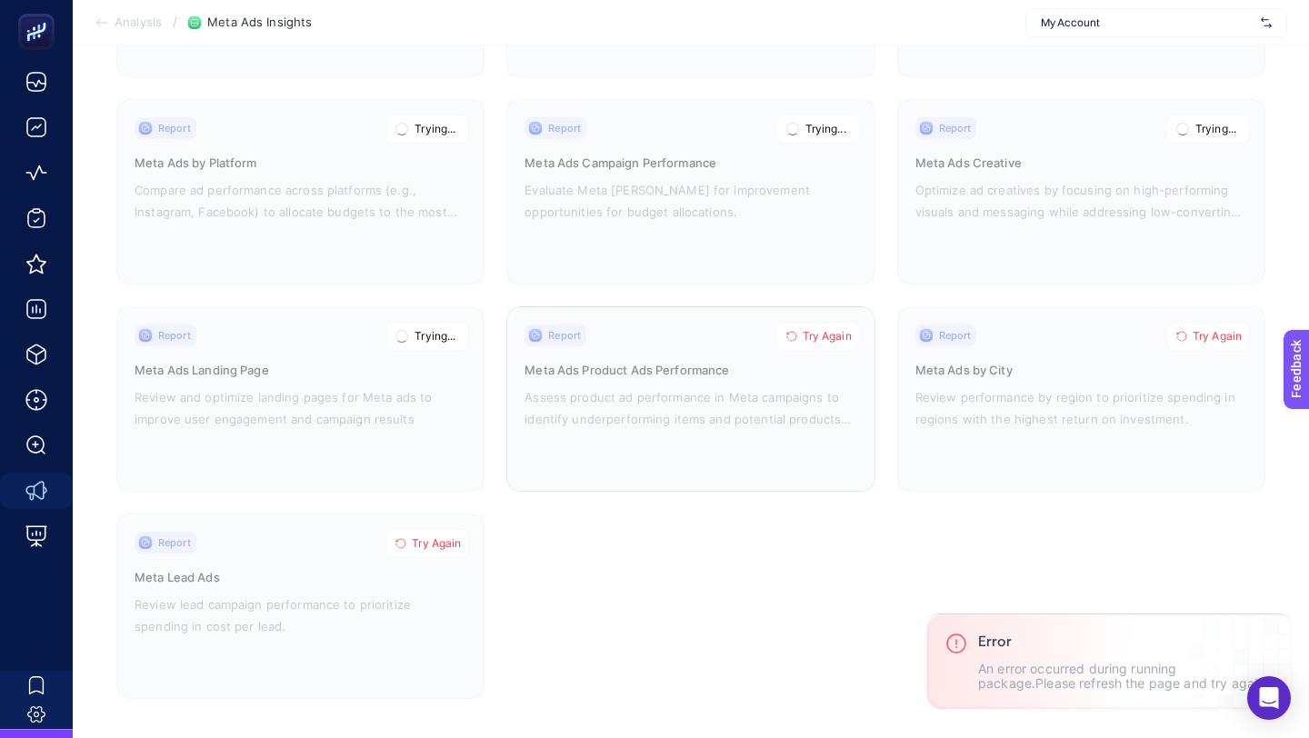
scroll to position [361, 0]
click at [833, 328] on span "Try Again" at bounding box center [827, 334] width 49 height 15
click at [1217, 331] on span "Try Again" at bounding box center [1217, 334] width 49 height 15
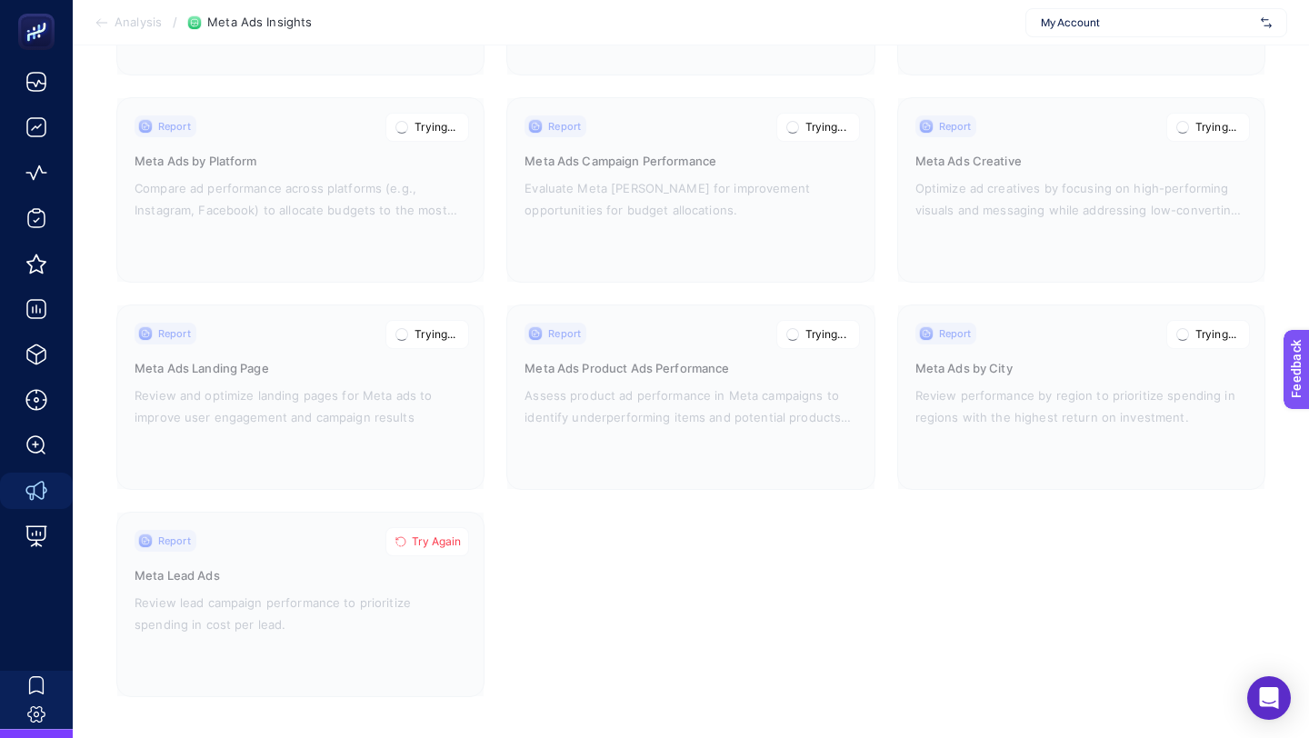
drag, startPoint x: 432, startPoint y: 538, endPoint x: 574, endPoint y: 505, distance: 145.8
click at [432, 538] on span "Try Again" at bounding box center [436, 542] width 49 height 15
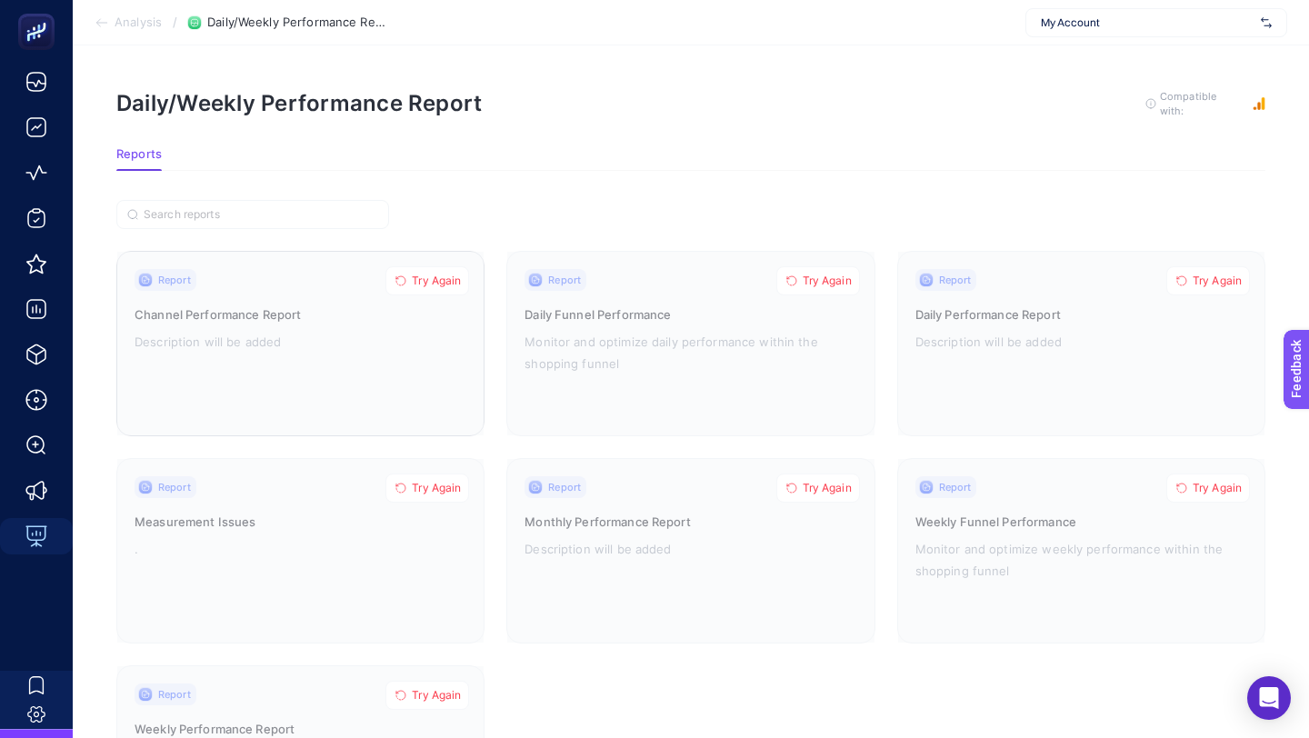
click at [436, 274] on span "Try Again" at bounding box center [436, 281] width 49 height 15
click at [450, 482] on span "Try Again" at bounding box center [436, 488] width 49 height 15
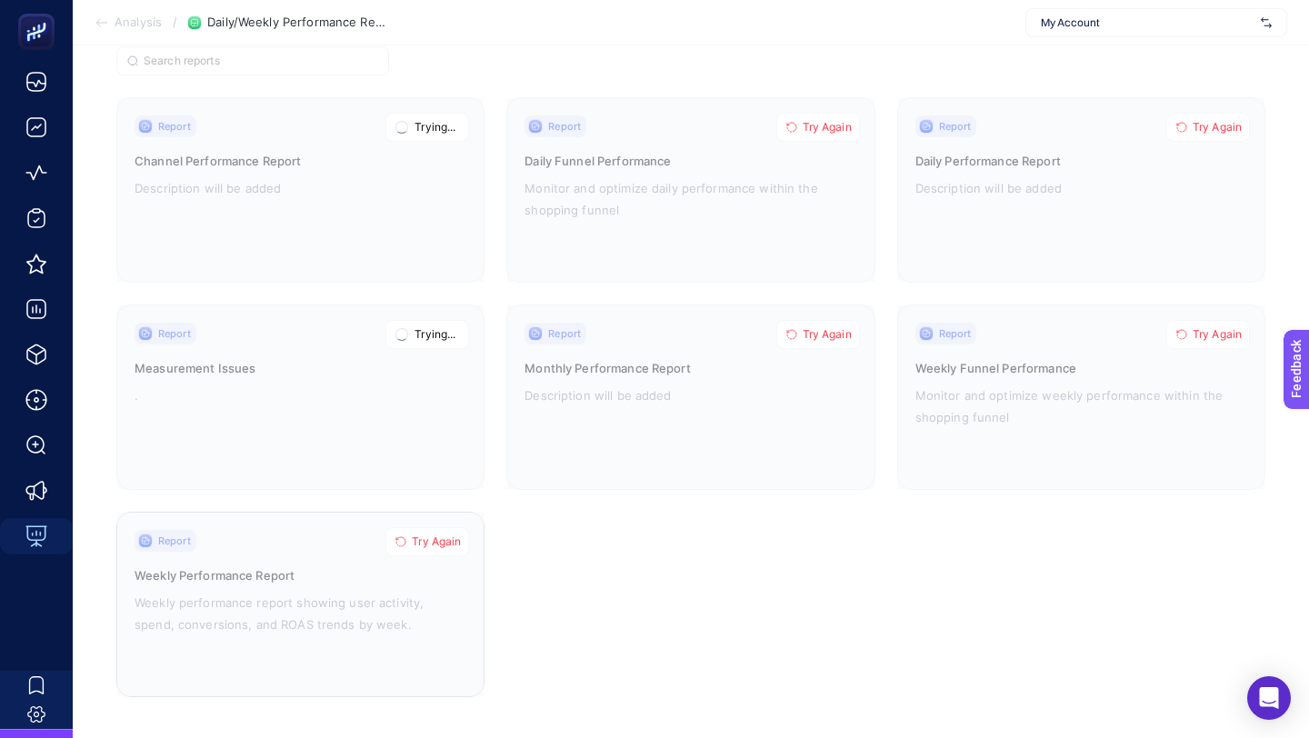
click at [445, 537] on span "Try Again" at bounding box center [436, 542] width 49 height 15
click at [811, 338] on span "Try Again" at bounding box center [827, 334] width 49 height 15
click at [824, 129] on span "Try Again" at bounding box center [827, 127] width 49 height 15
click at [1227, 329] on span "Try Again" at bounding box center [1217, 334] width 49 height 15
click at [1220, 121] on span "Try Again" at bounding box center [1217, 127] width 49 height 15
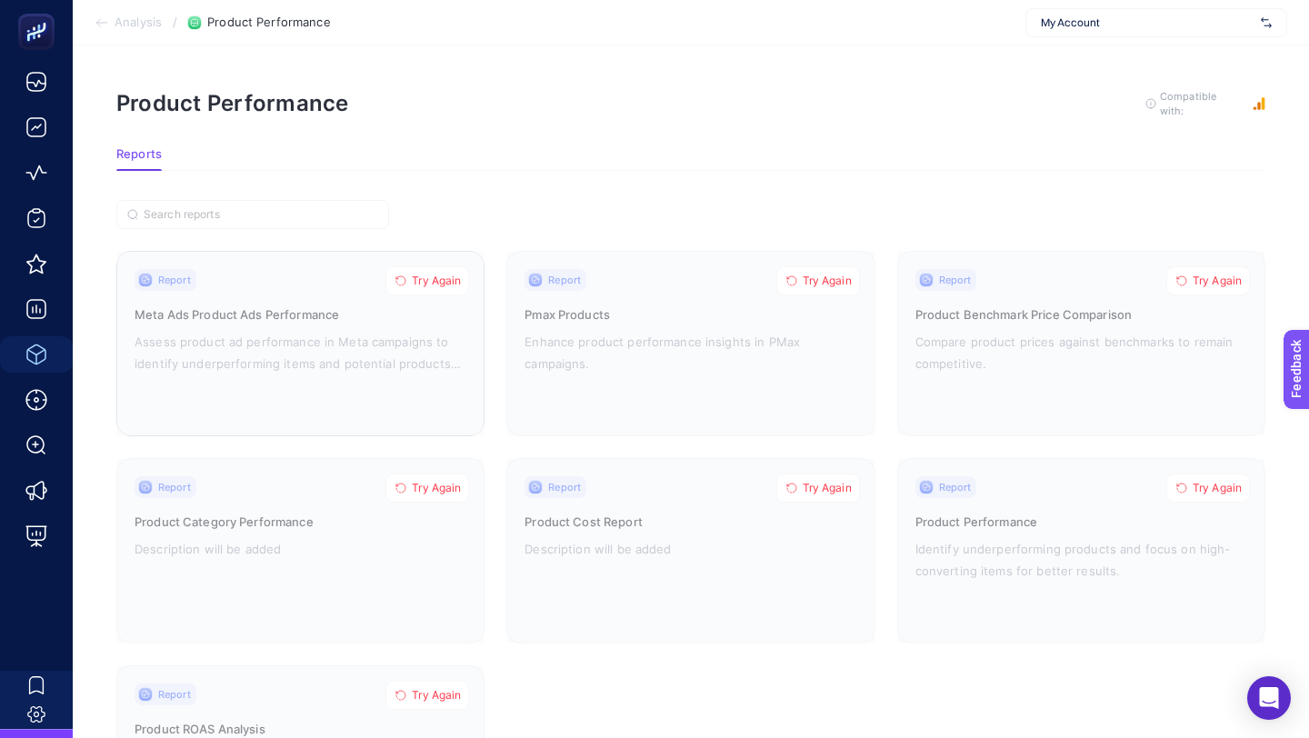
click at [425, 278] on span "Try Again" at bounding box center [436, 281] width 49 height 15
click at [843, 281] on span "Try Again" at bounding box center [827, 281] width 49 height 15
click at [1229, 276] on span "Try Again" at bounding box center [1217, 281] width 49 height 15
click at [445, 488] on span "Try Again" at bounding box center [436, 488] width 49 height 15
click at [822, 482] on span "Try Again" at bounding box center [827, 488] width 49 height 15
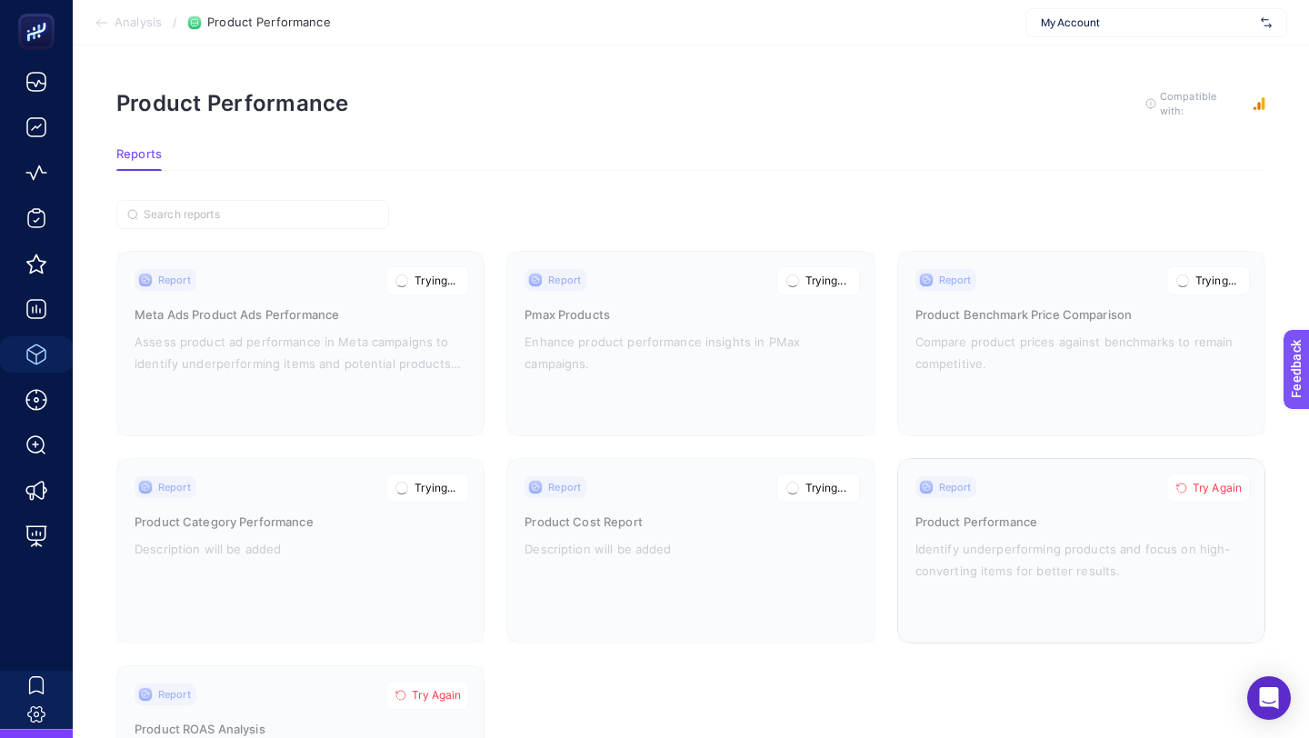
click at [1219, 484] on span "Try Again" at bounding box center [1217, 488] width 49 height 15
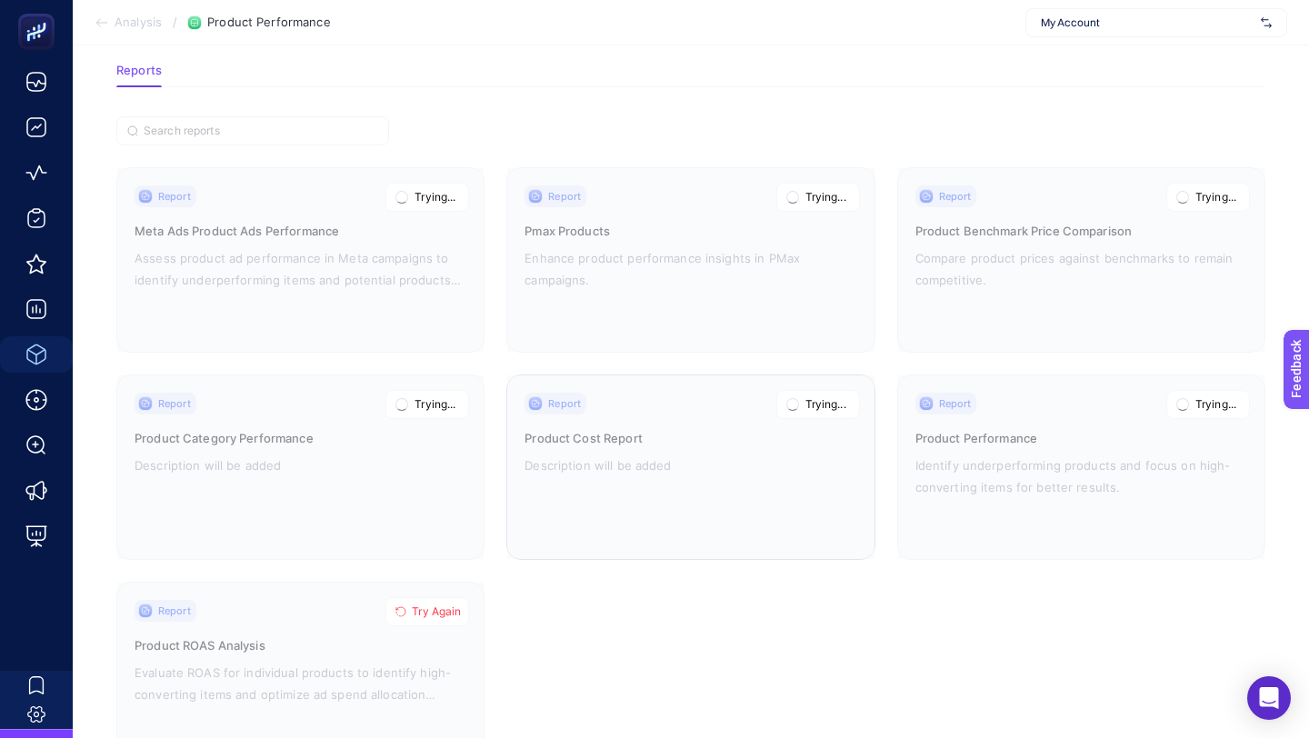
scroll to position [154, 0]
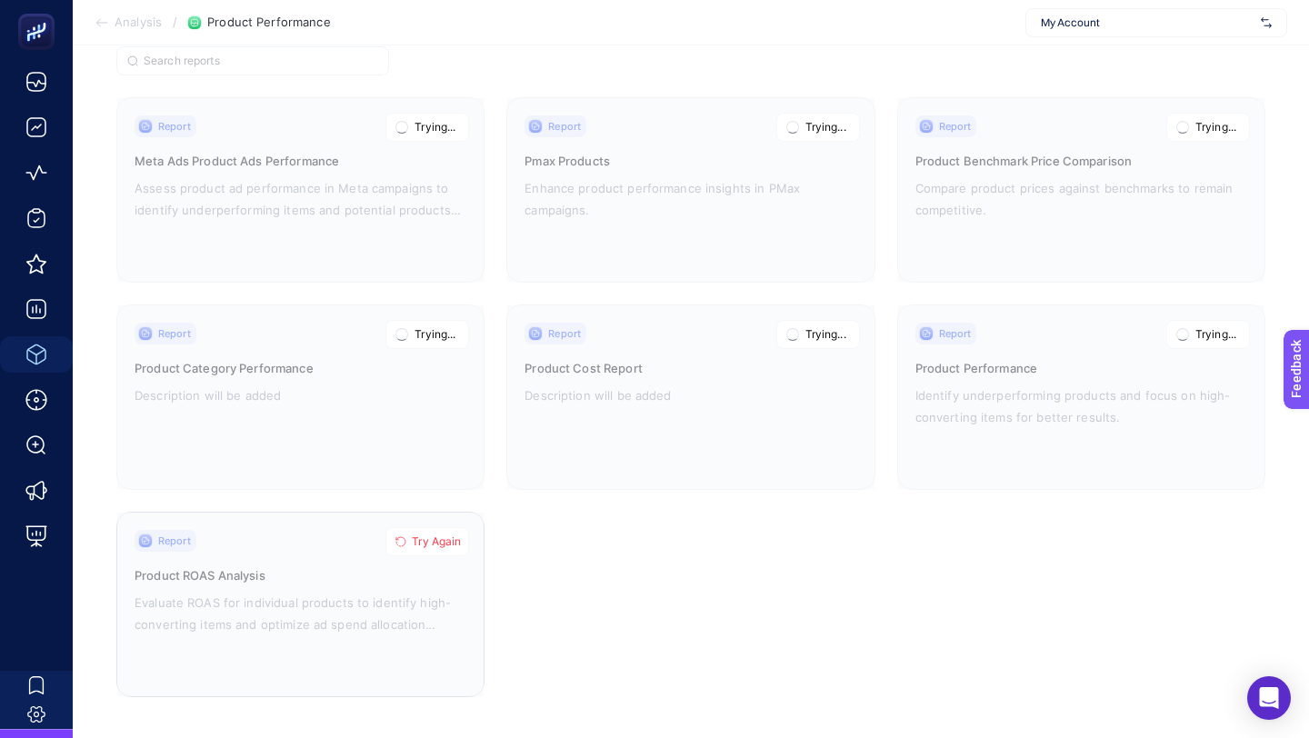
click at [409, 536] on button "Try Again" at bounding box center [428, 541] width 84 height 29
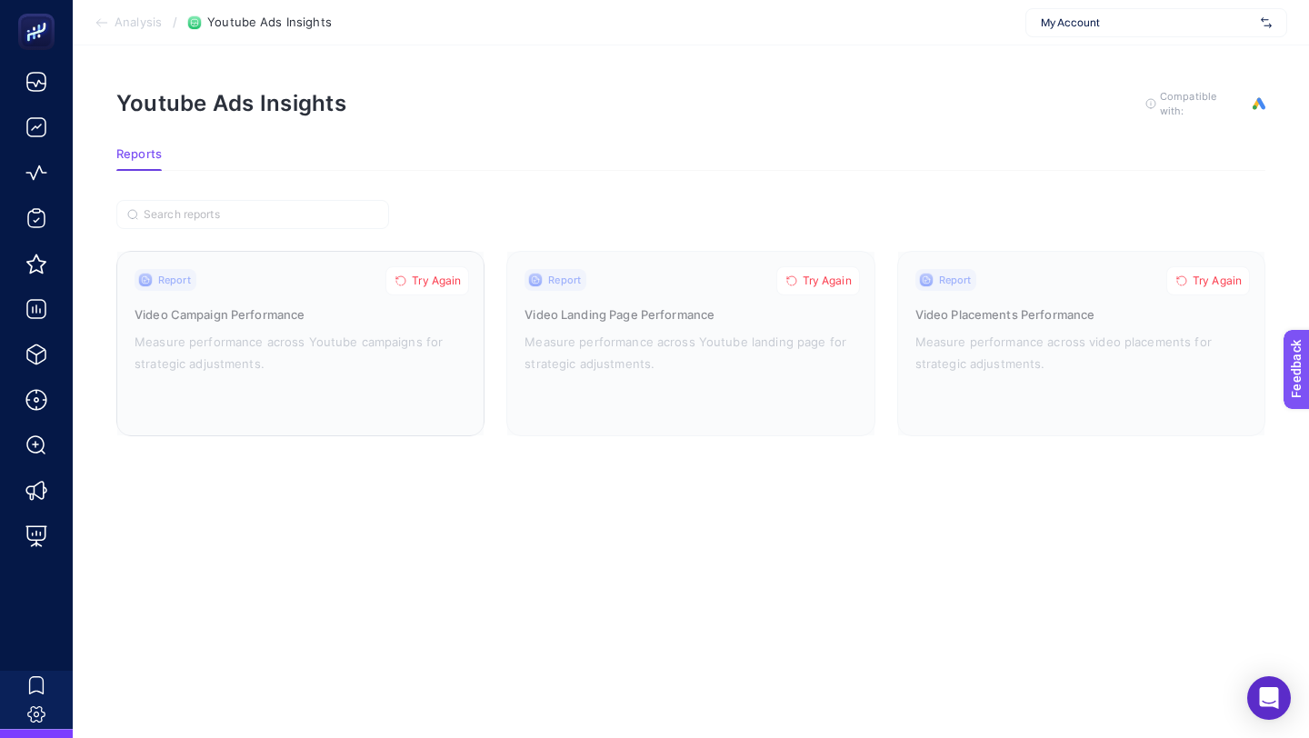
click at [427, 276] on span "Try Again" at bounding box center [436, 281] width 49 height 15
click at [829, 281] on span "Try Again" at bounding box center [827, 281] width 49 height 15
click at [1221, 279] on span "Try Again" at bounding box center [1217, 281] width 49 height 15
